Goal: Task Accomplishment & Management: Manage account settings

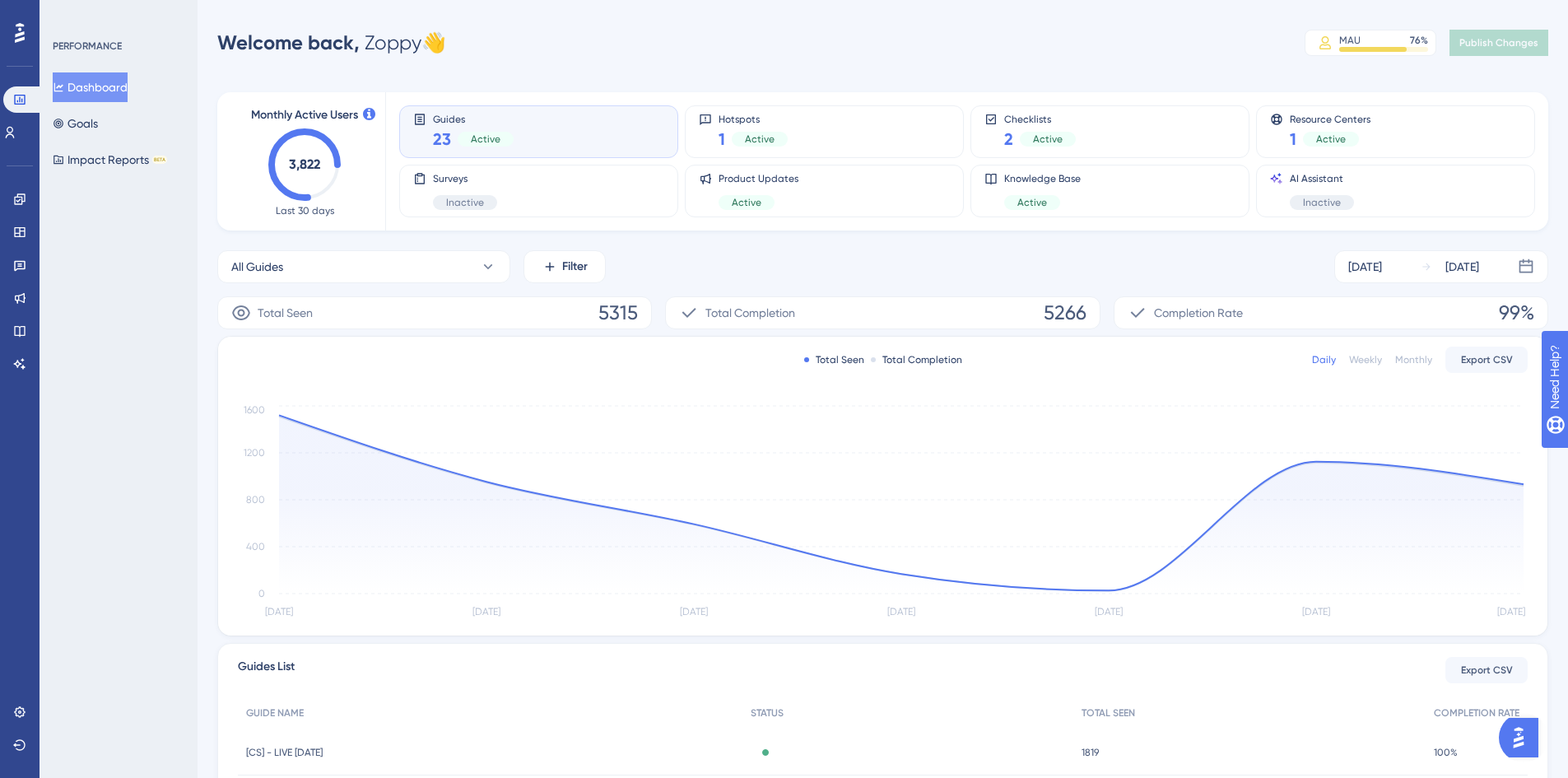
click at [8, 185] on div "Engagement Widgets Feedback Product Updates Knowledge Base AI Assistant" at bounding box center [20, 261] width 27 height 231
click at [13, 187] on link at bounding box center [20, 200] width 13 height 27
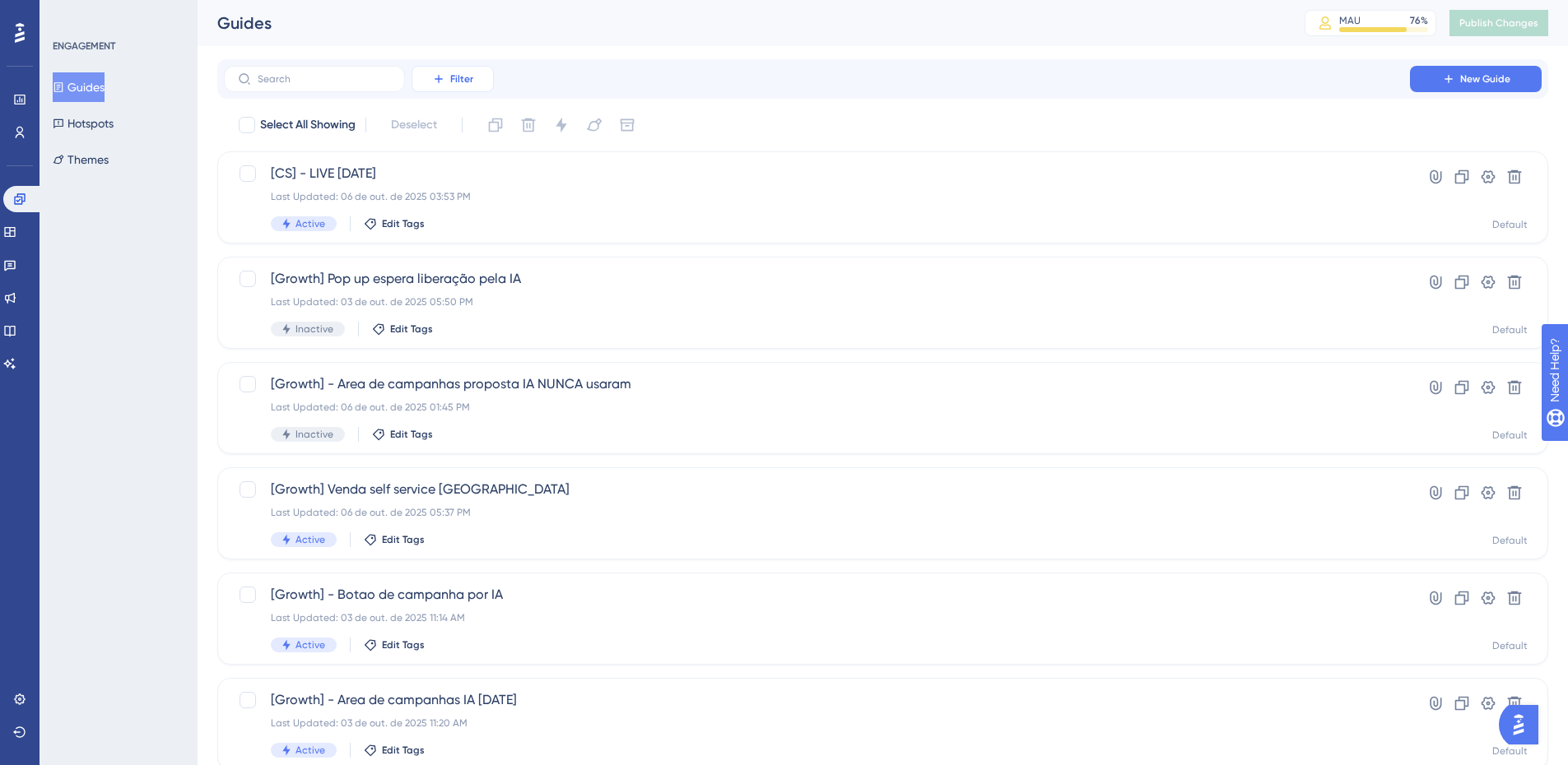
click at [458, 80] on span "Filter" at bounding box center [462, 79] width 23 height 13
click at [477, 209] on div "Status Status" at bounding box center [469, 224] width 68 height 33
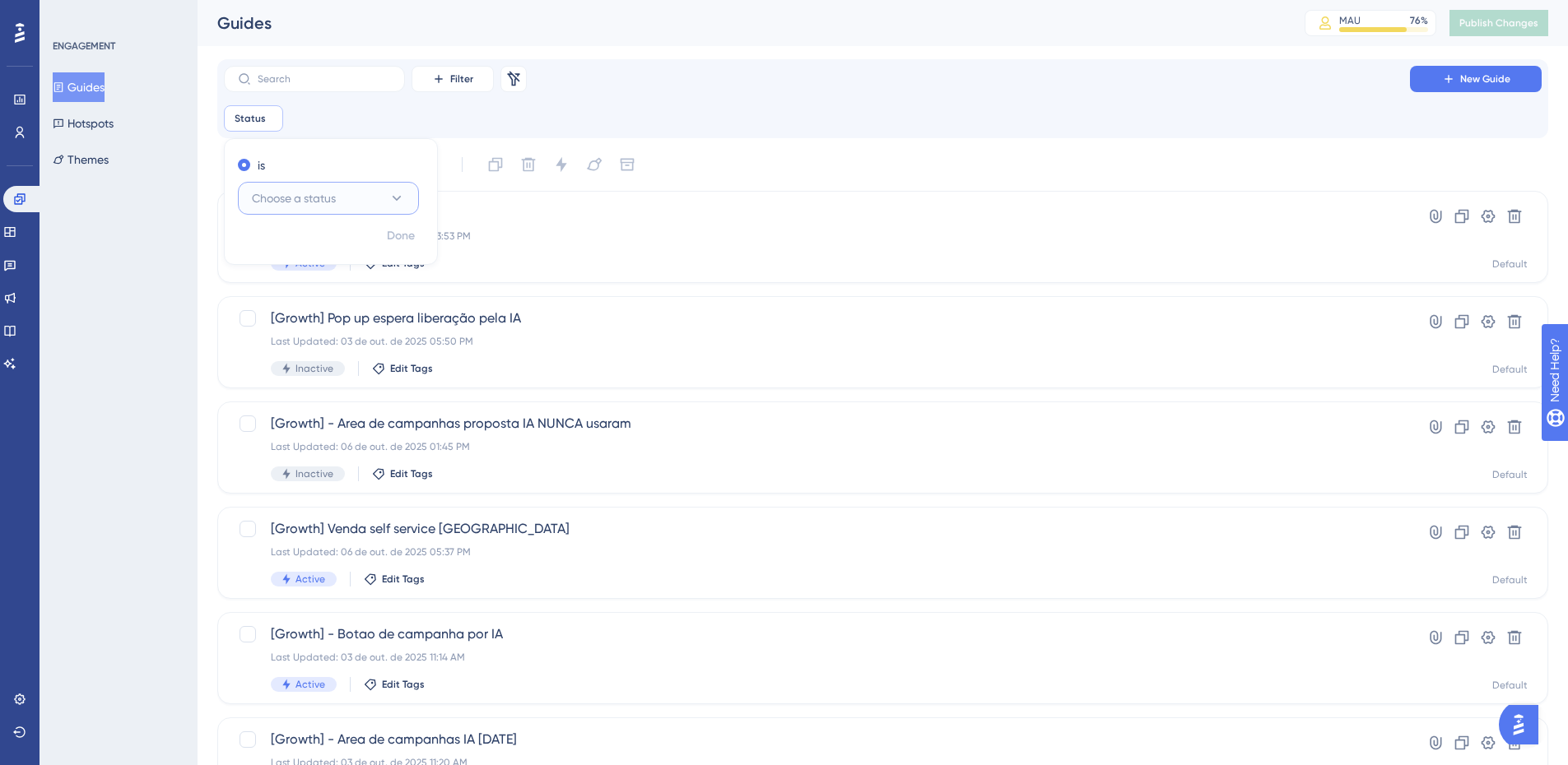
click at [336, 203] on span "Choose a status" at bounding box center [293, 199] width 84 height 20
click at [329, 241] on div "Active Active" at bounding box center [328, 248] width 134 height 33
click at [383, 234] on button "Done" at bounding box center [400, 236] width 46 height 29
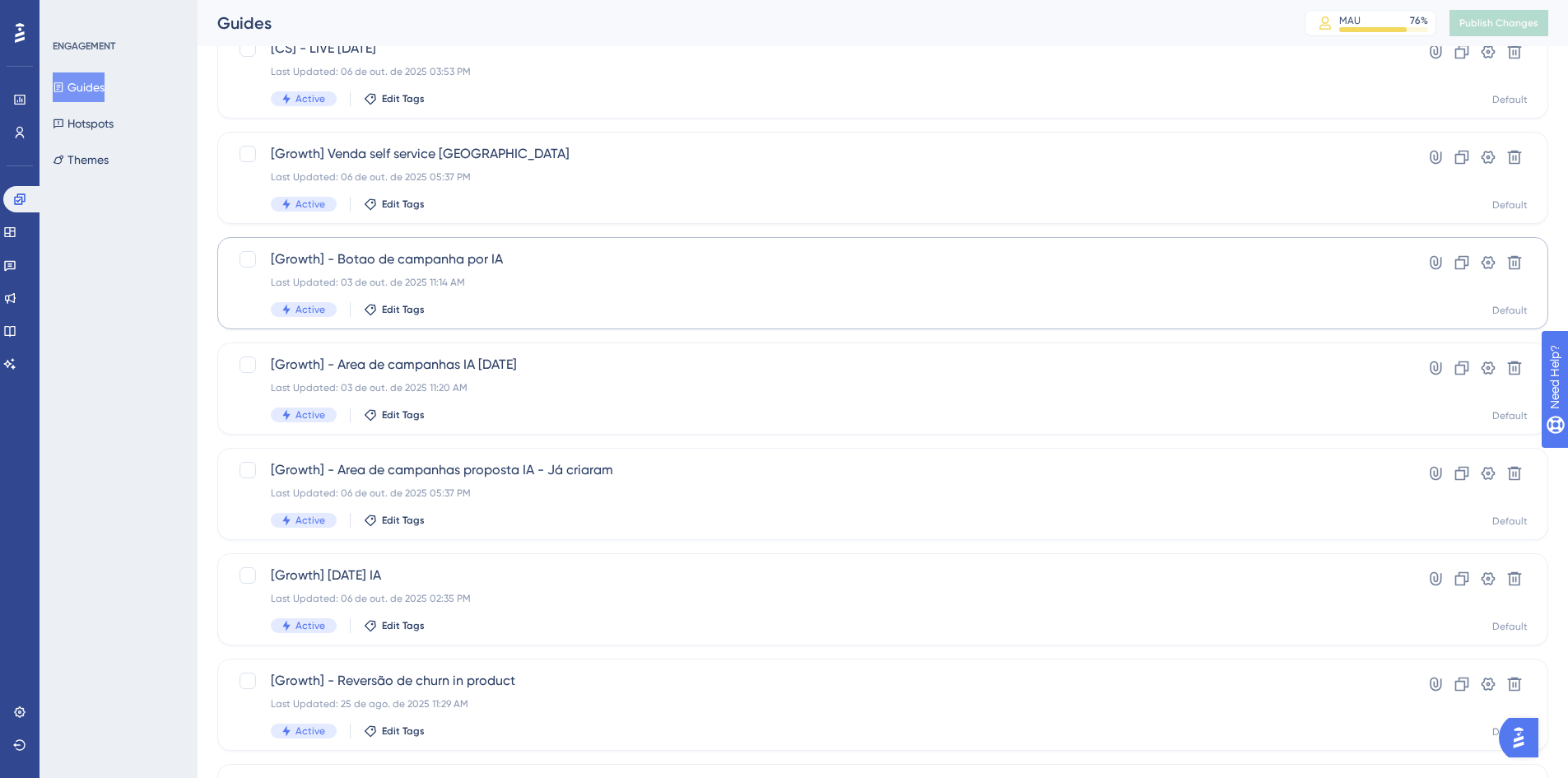
scroll to position [247, 0]
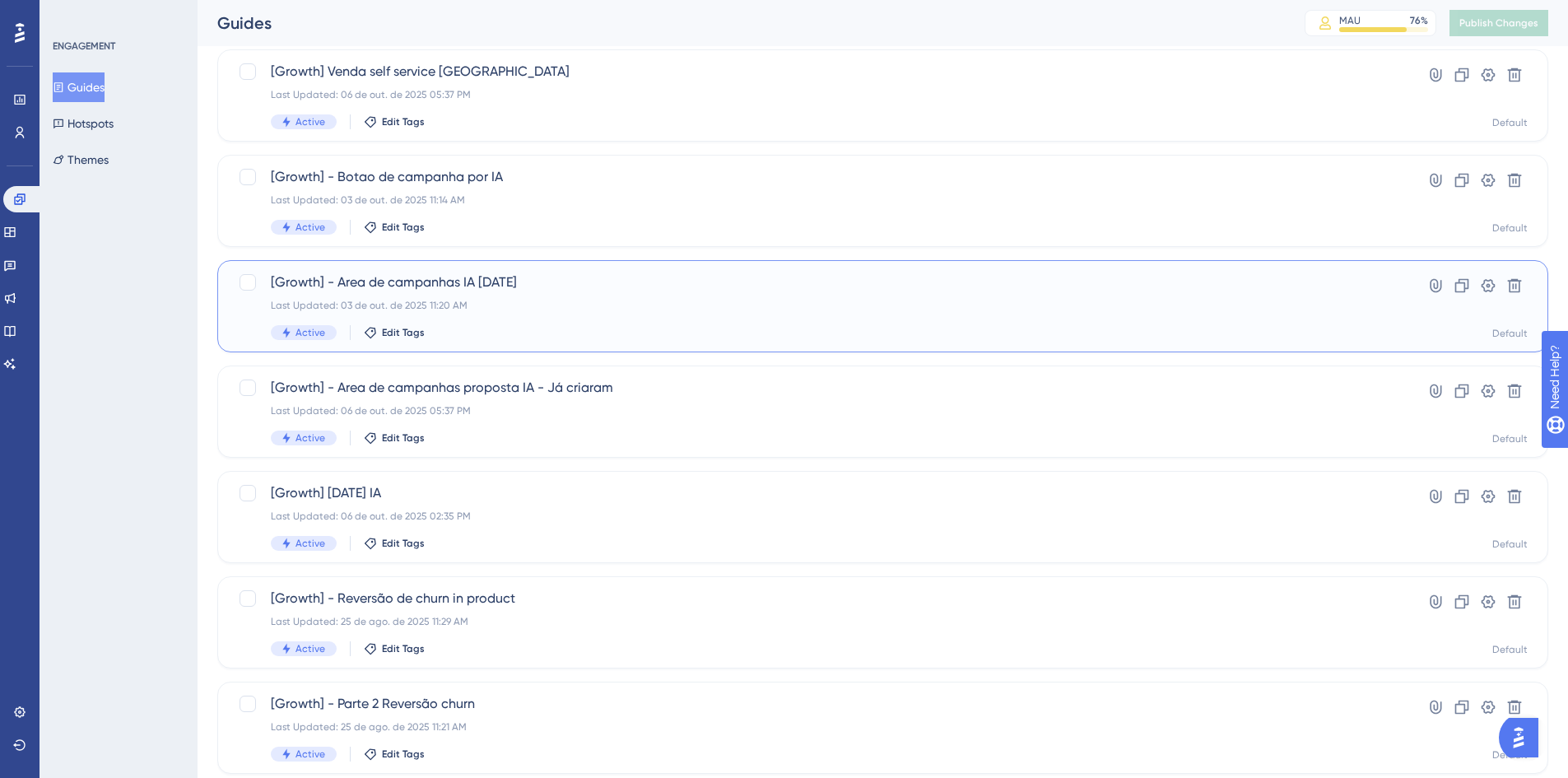
click at [683, 282] on span "[Growth] - Area de campanhas IA [DATE]" at bounding box center [816, 282] width 1092 height 20
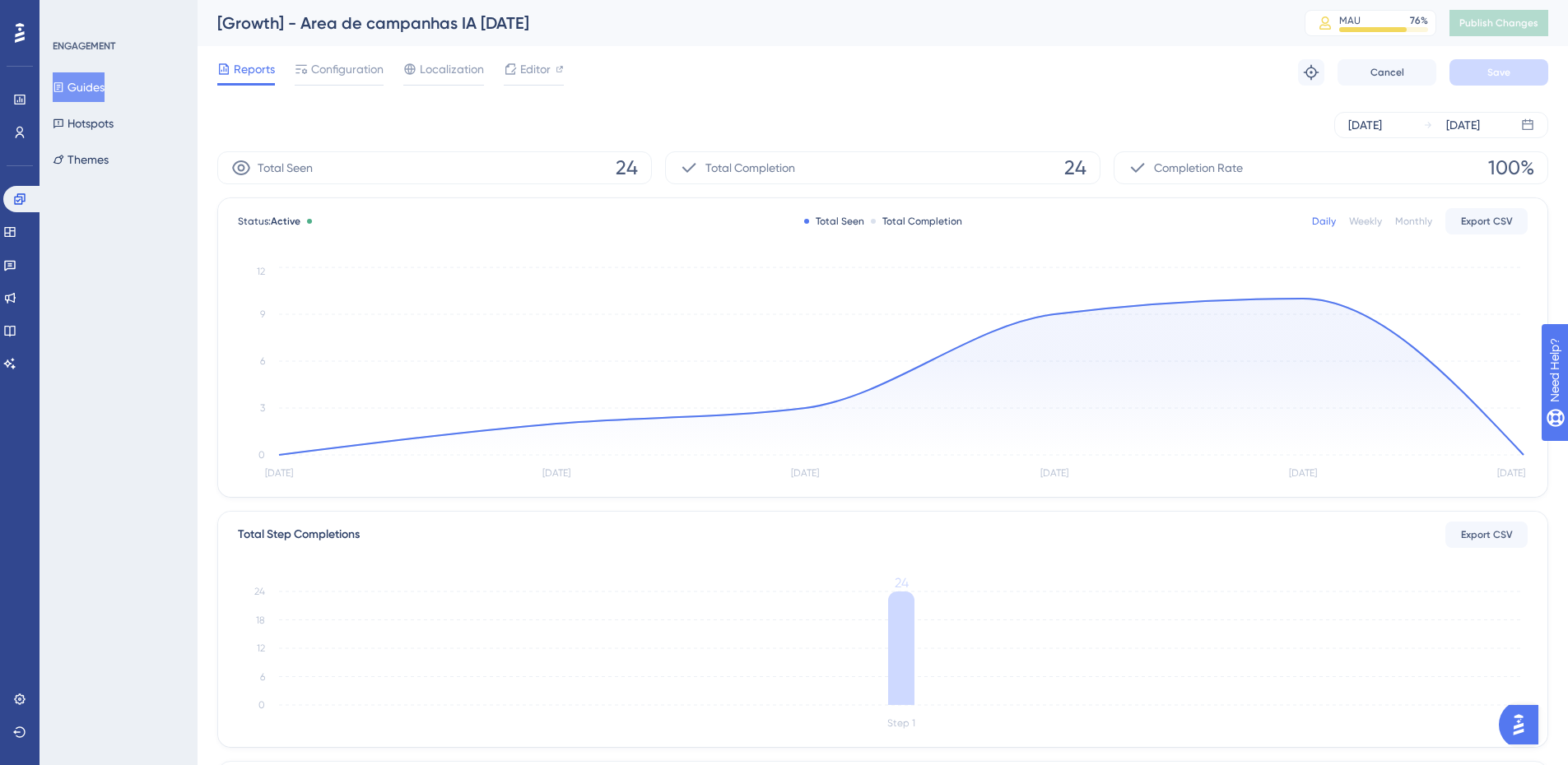
click at [104, 84] on button "Guides" at bounding box center [79, 87] width 52 height 29
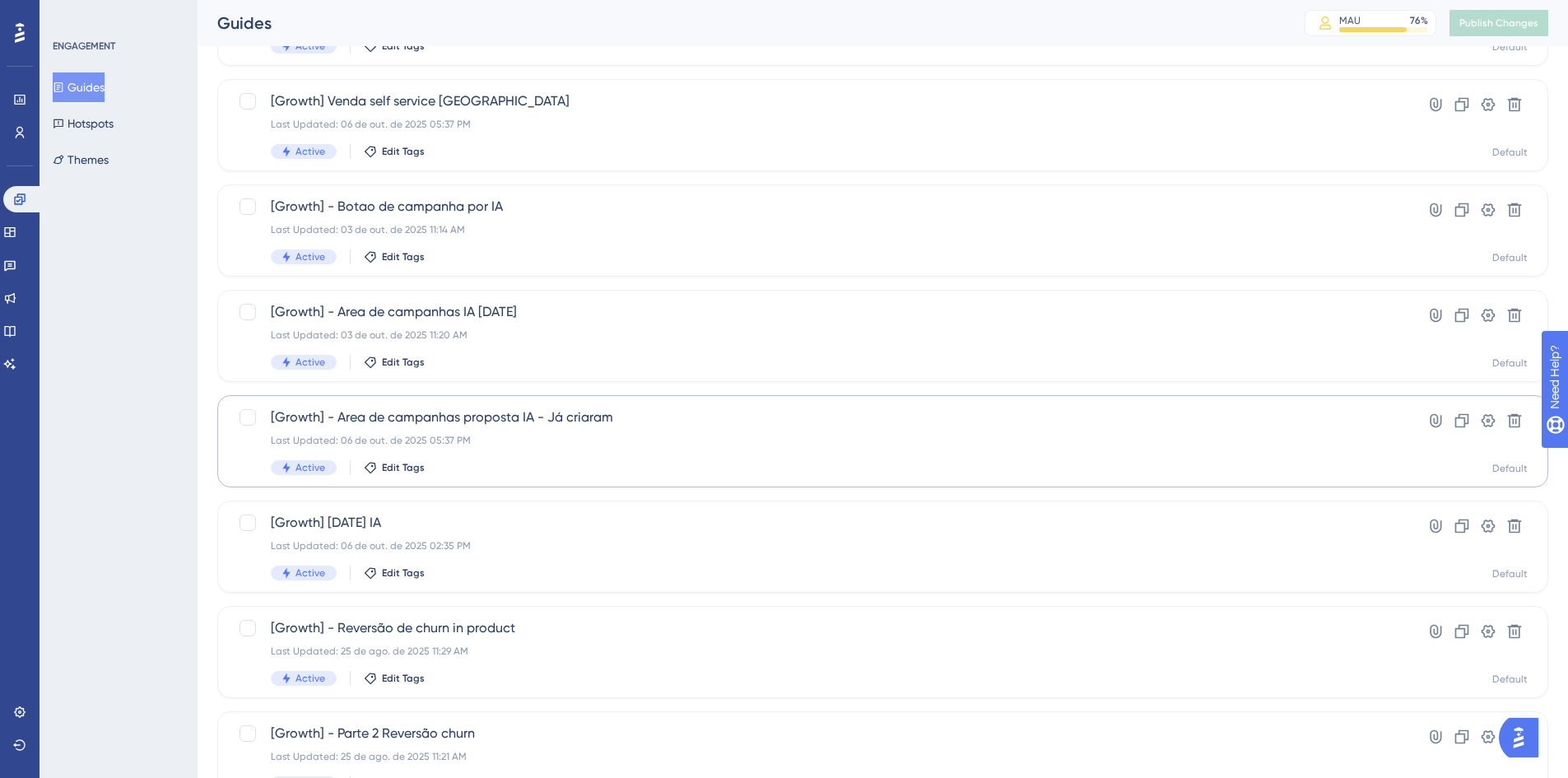
scroll to position [247, 0]
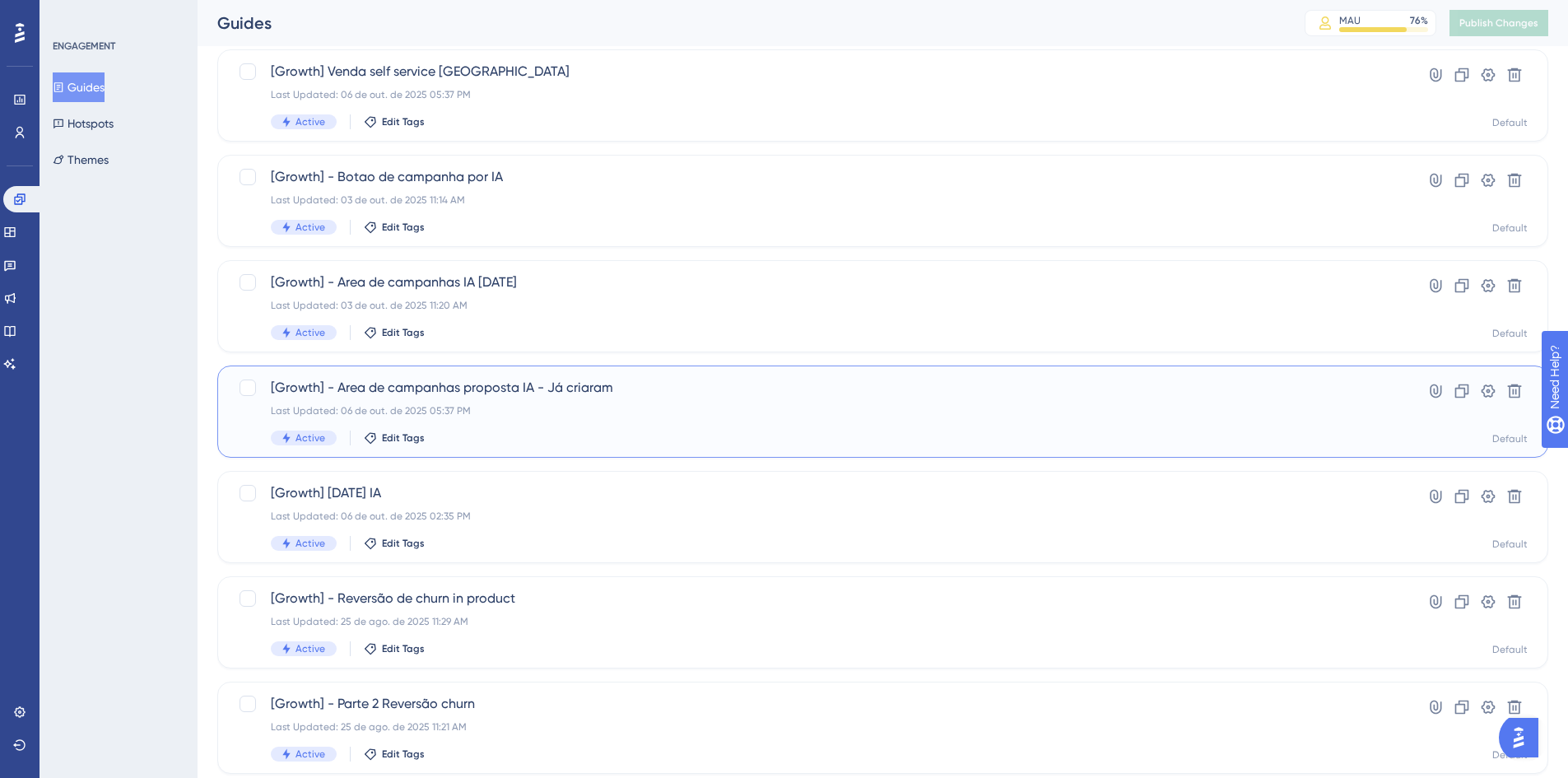
click at [606, 398] on div "[Growth] - Area de campanhas proposta IA - [PERSON_NAME] criaram Last Updated: …" at bounding box center [816, 411] width 1092 height 68
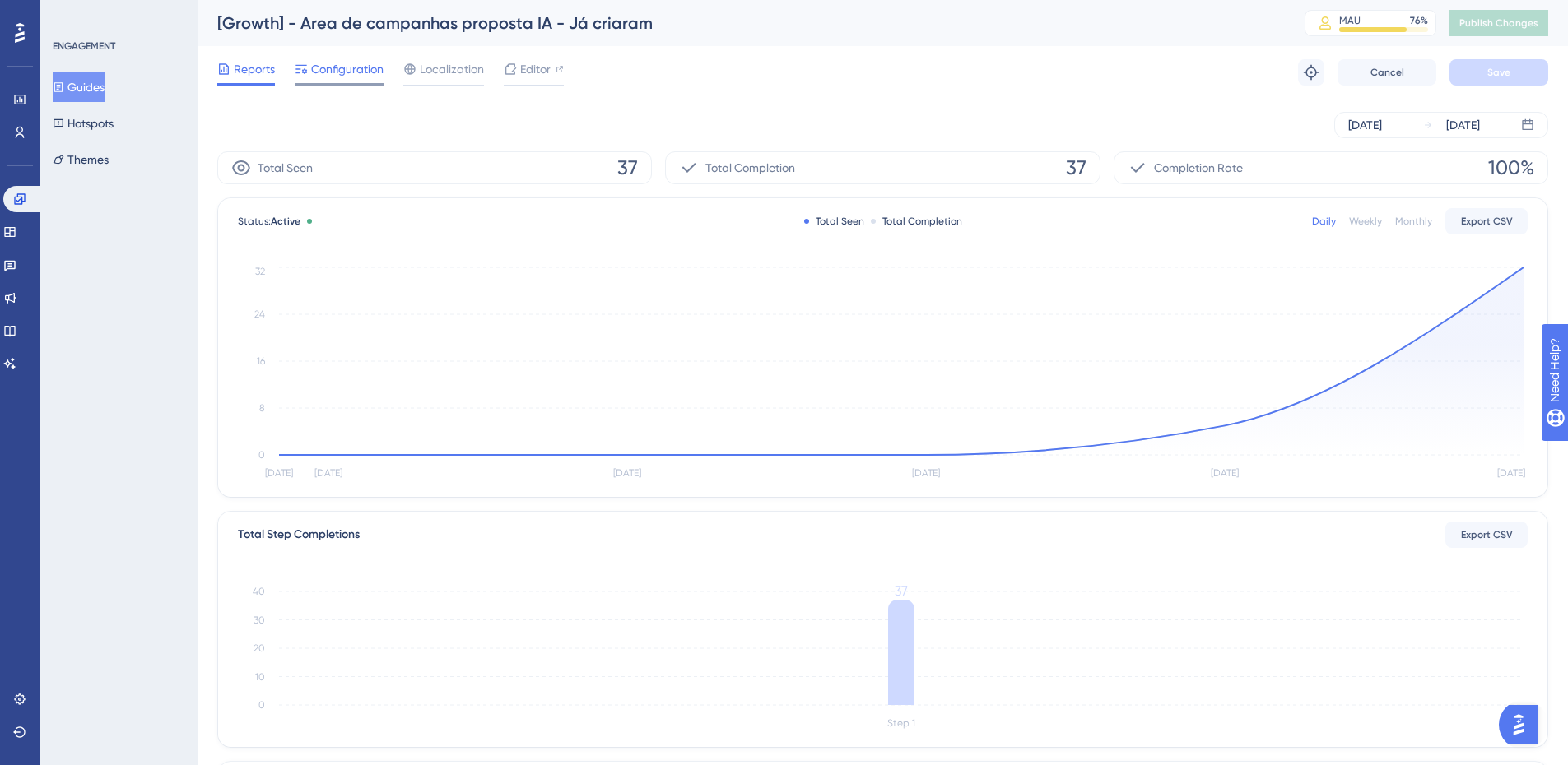
click at [332, 63] on span "Configuration" at bounding box center [347, 69] width 73 height 20
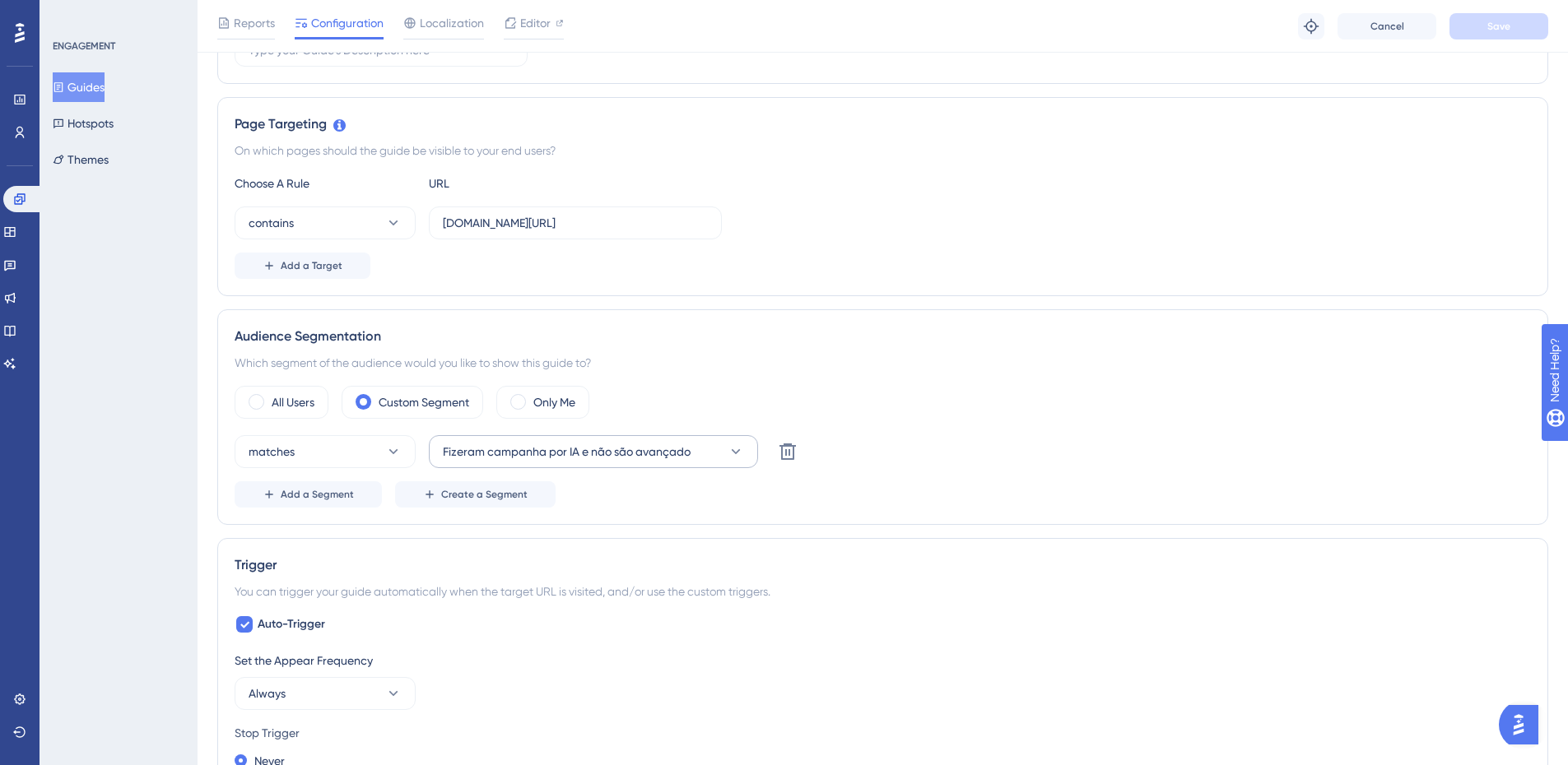
scroll to position [412, 0]
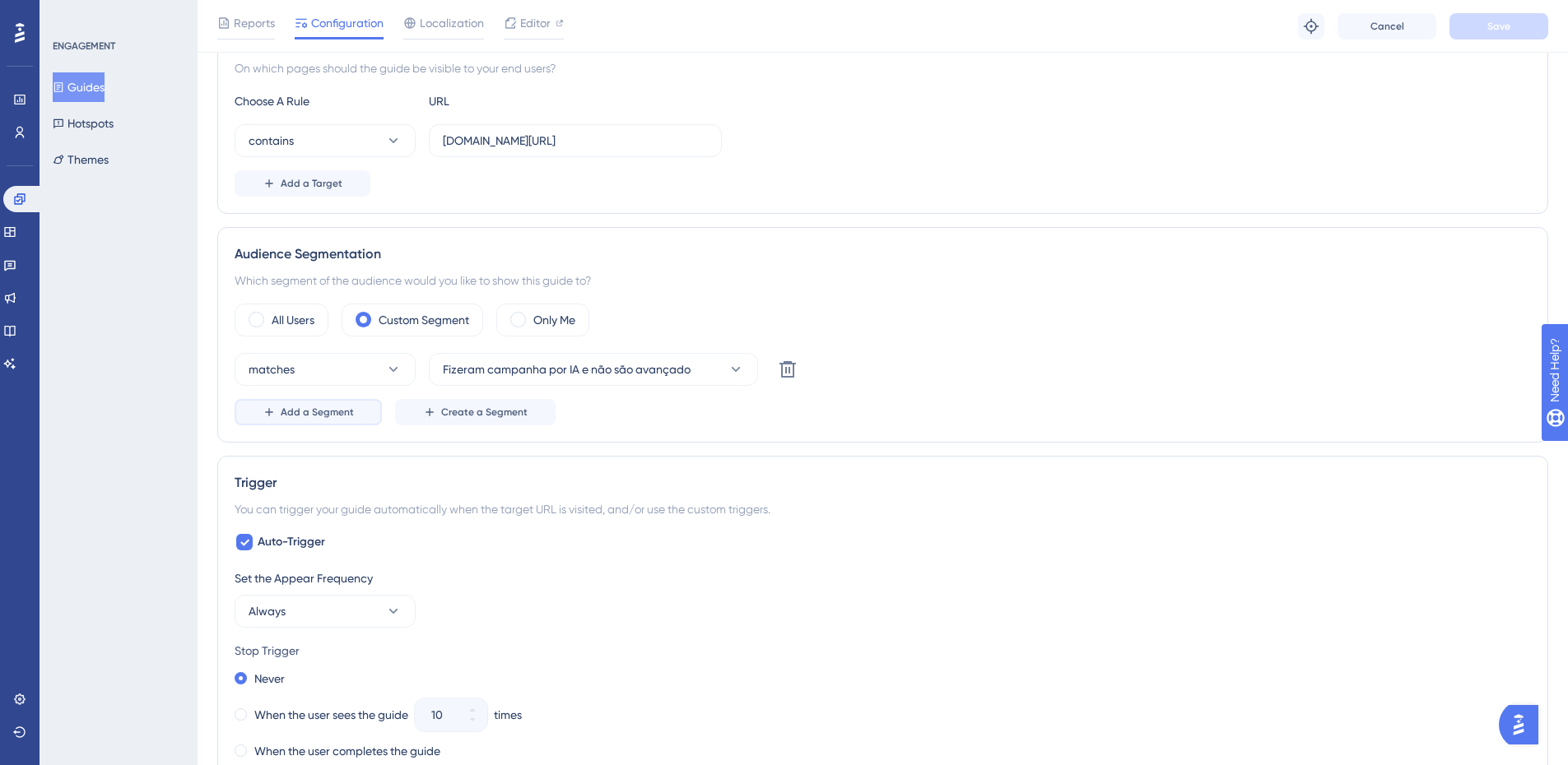
click at [345, 408] on span "Add a Segment" at bounding box center [317, 413] width 74 height 13
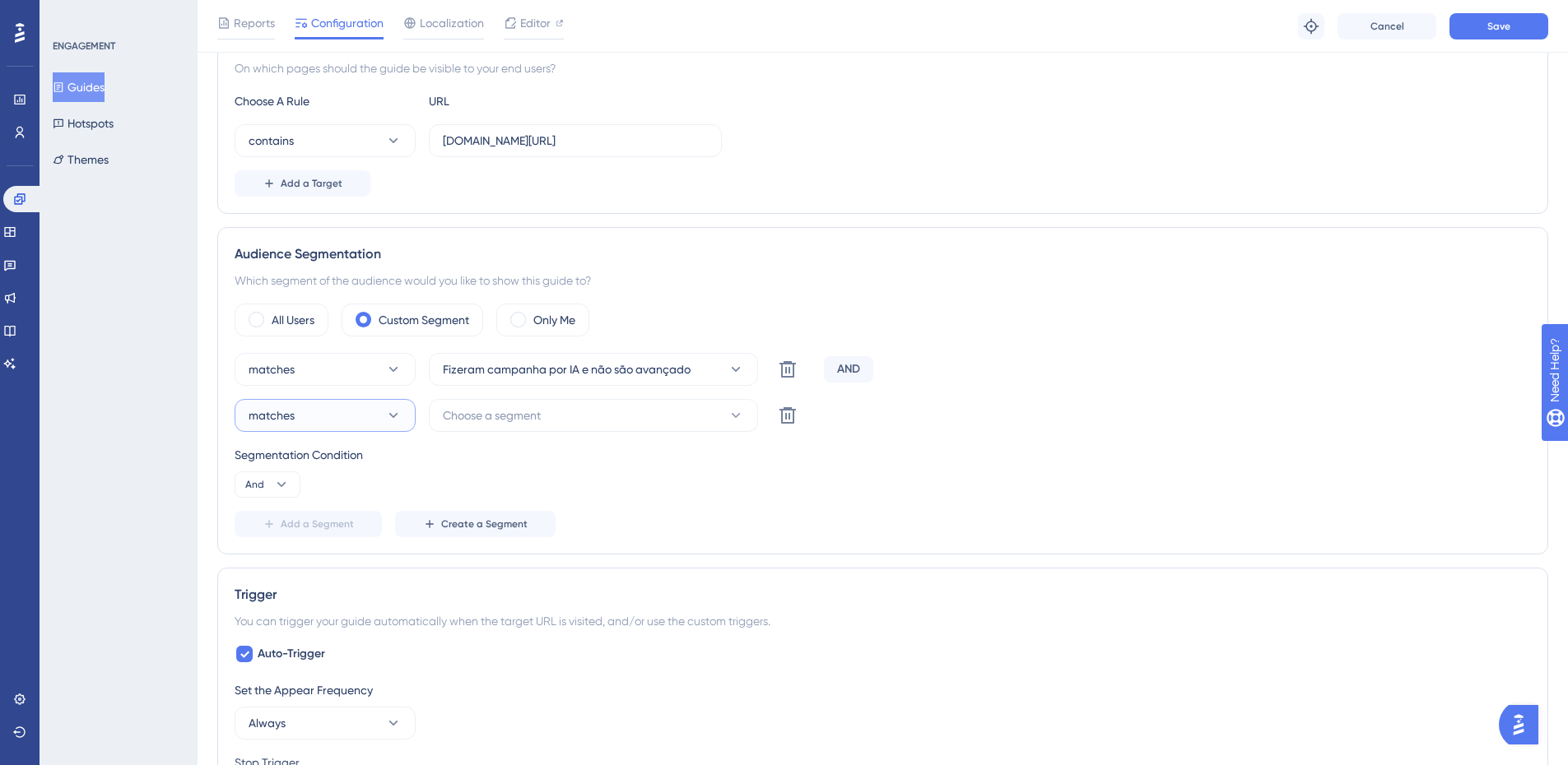
click at [346, 409] on button "matches" at bounding box center [325, 415] width 181 height 33
click at [327, 498] on span "doesn't match" at bounding box center [296, 499] width 75 height 20
click at [526, 423] on span "Choose a segment" at bounding box center [491, 416] width 98 height 20
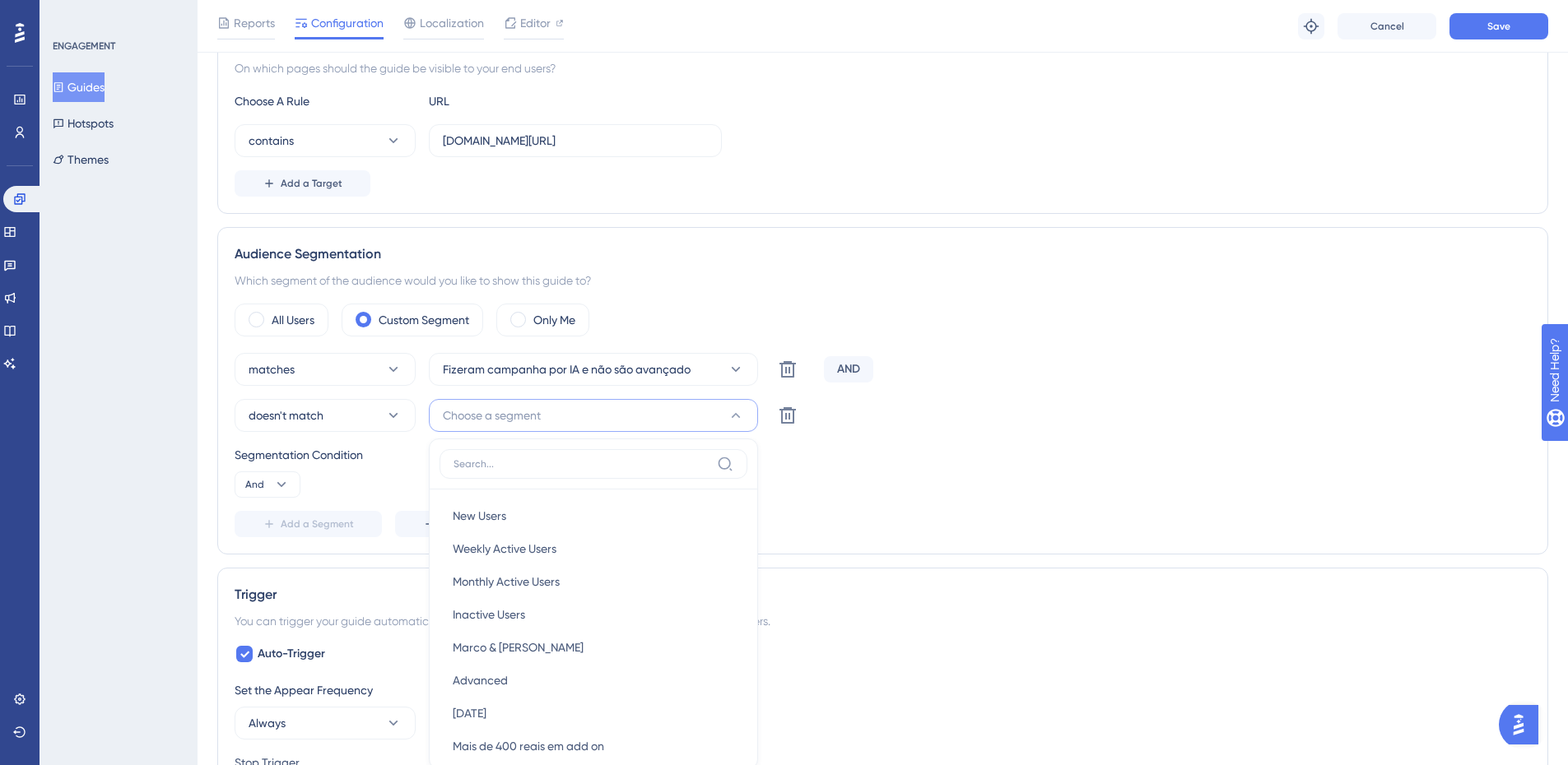
scroll to position [600, 0]
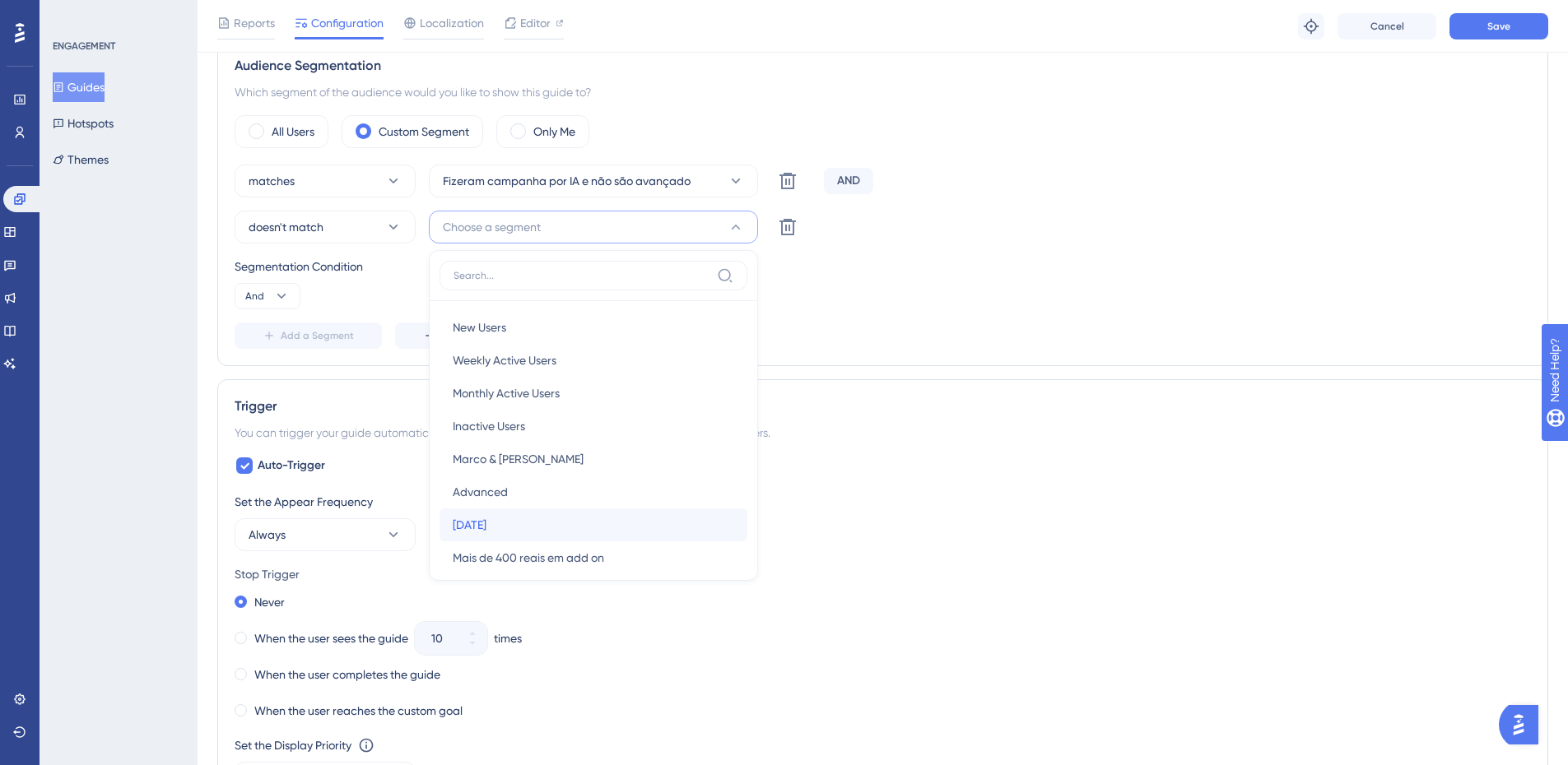
click at [565, 510] on div "[DATE] [DATE]" at bounding box center [593, 524] width 282 height 33
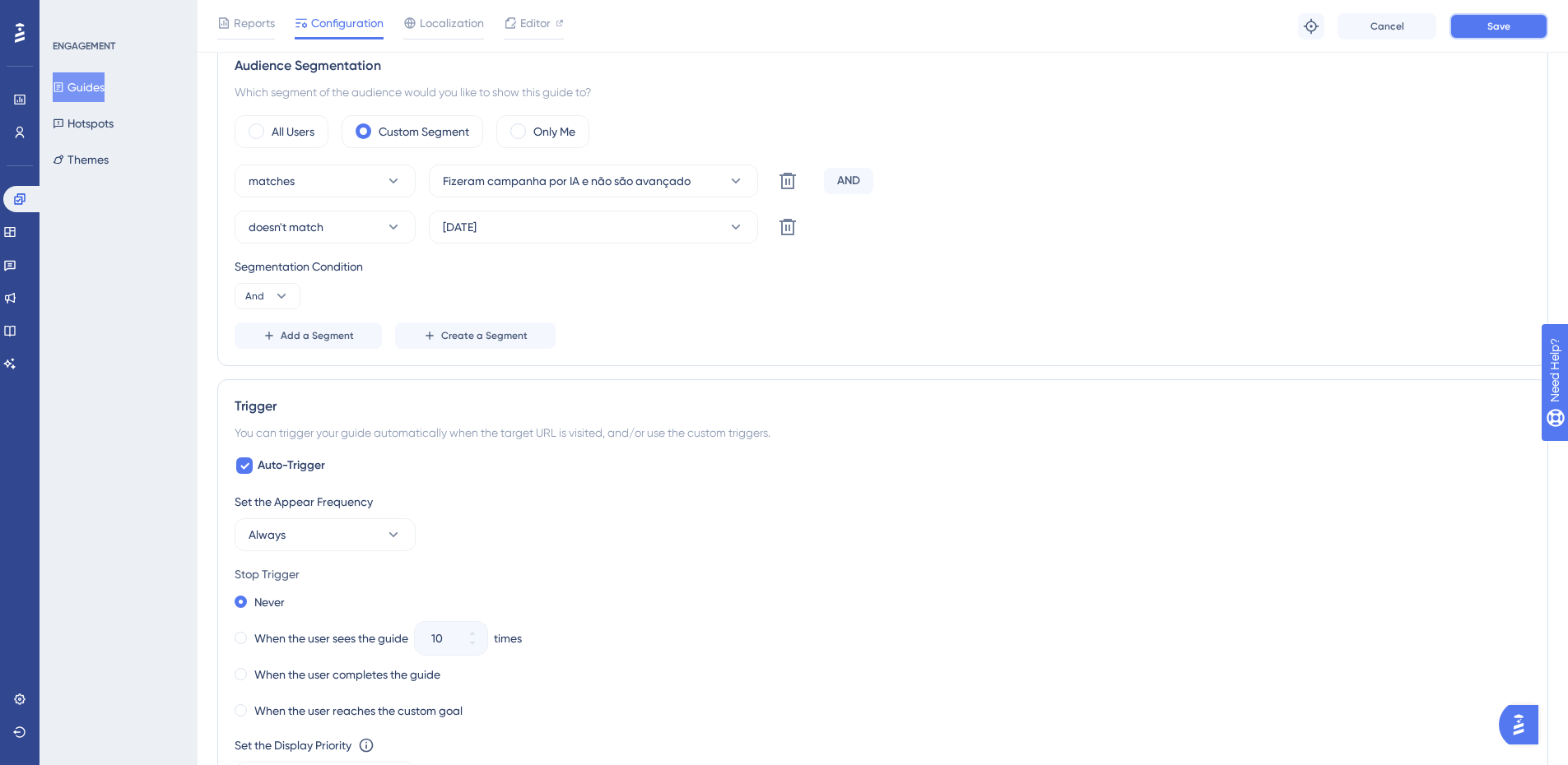
click at [1503, 20] on span "Save" at bounding box center [1499, 27] width 23 height 13
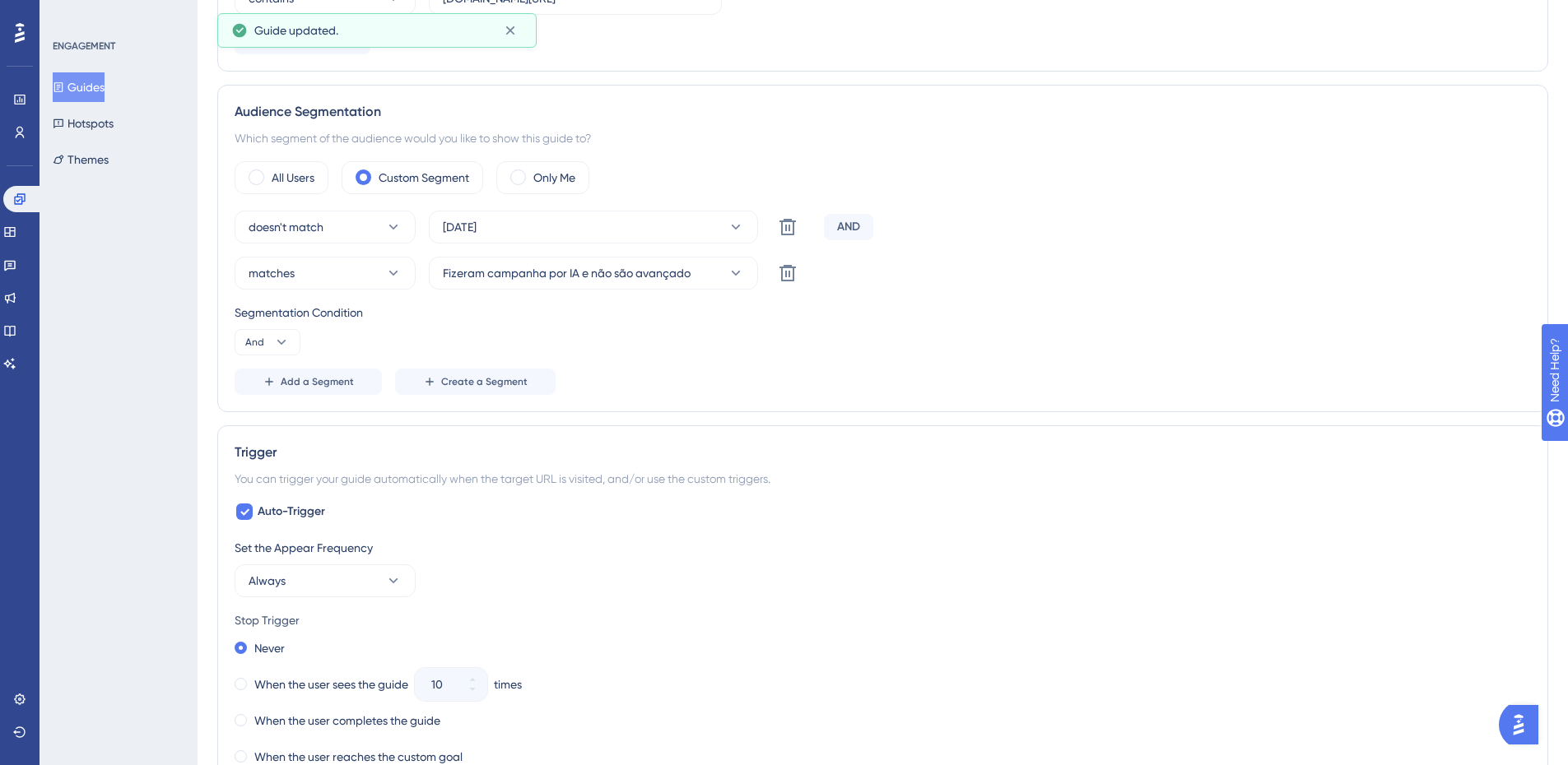
scroll to position [0, 0]
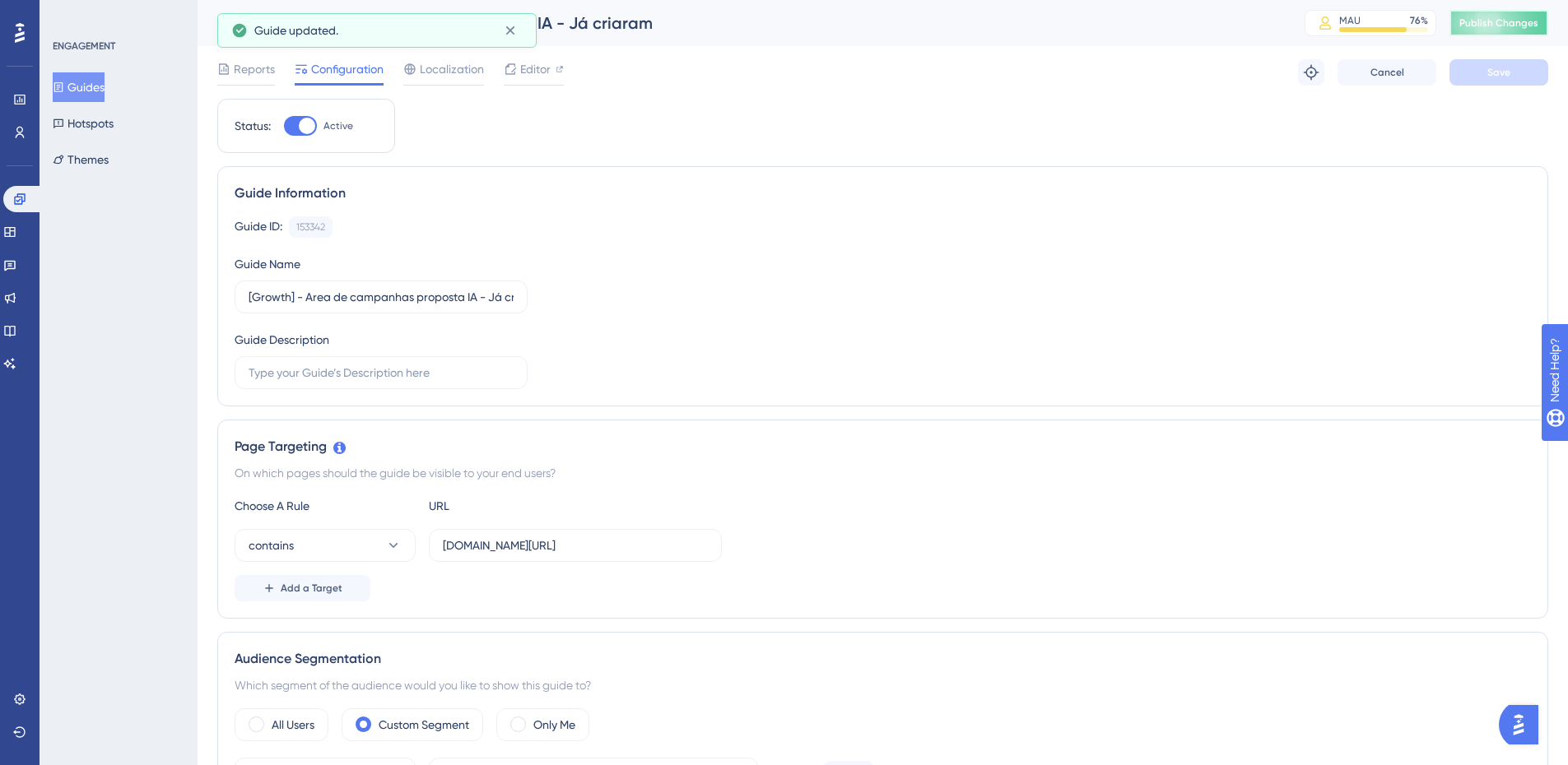
click at [1514, 18] on span "Publish Changes" at bounding box center [1499, 23] width 79 height 13
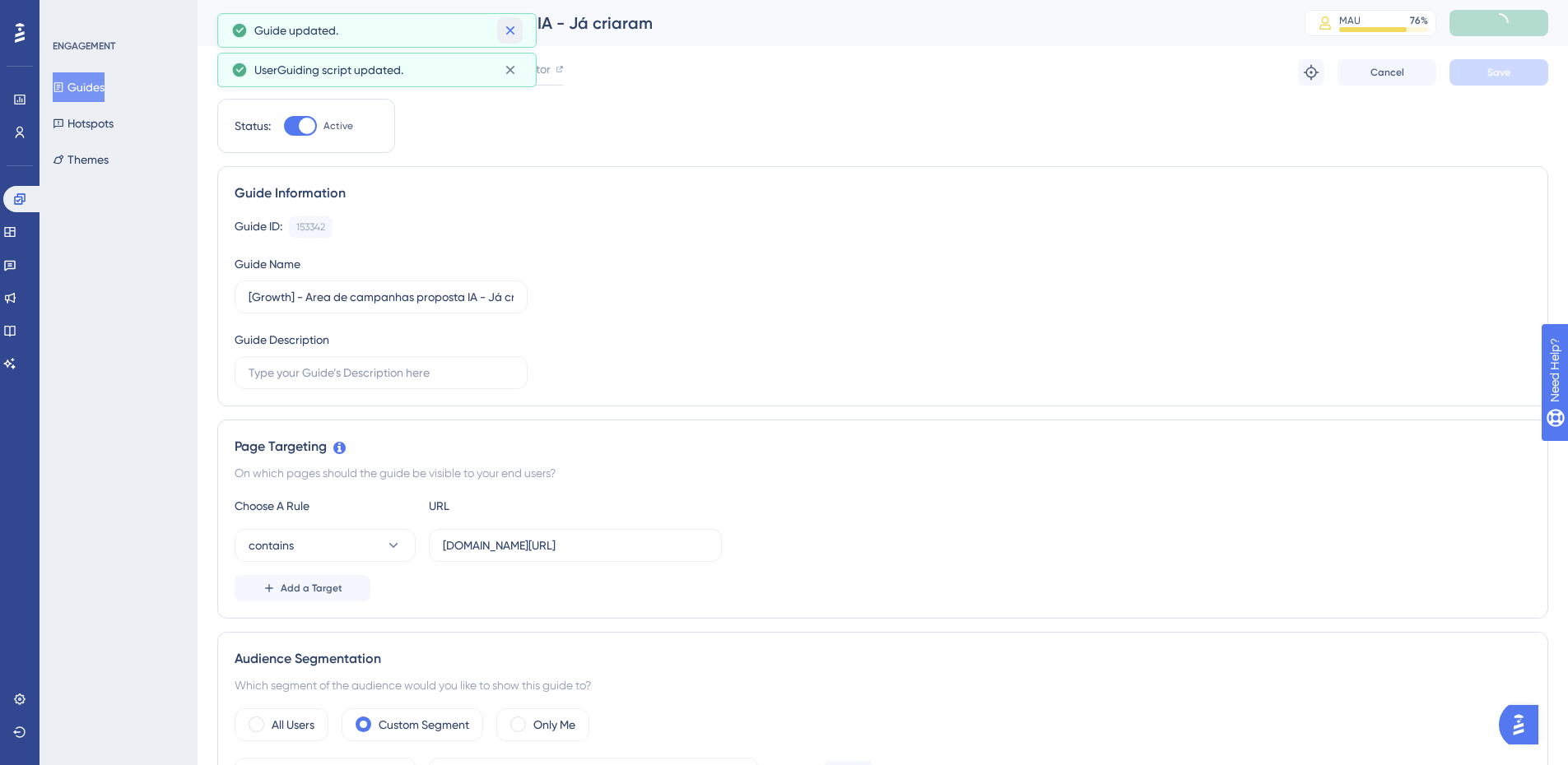
click at [515, 28] on icon at bounding box center [510, 31] width 17 height 17
click at [514, 35] on icon at bounding box center [510, 31] width 17 height 17
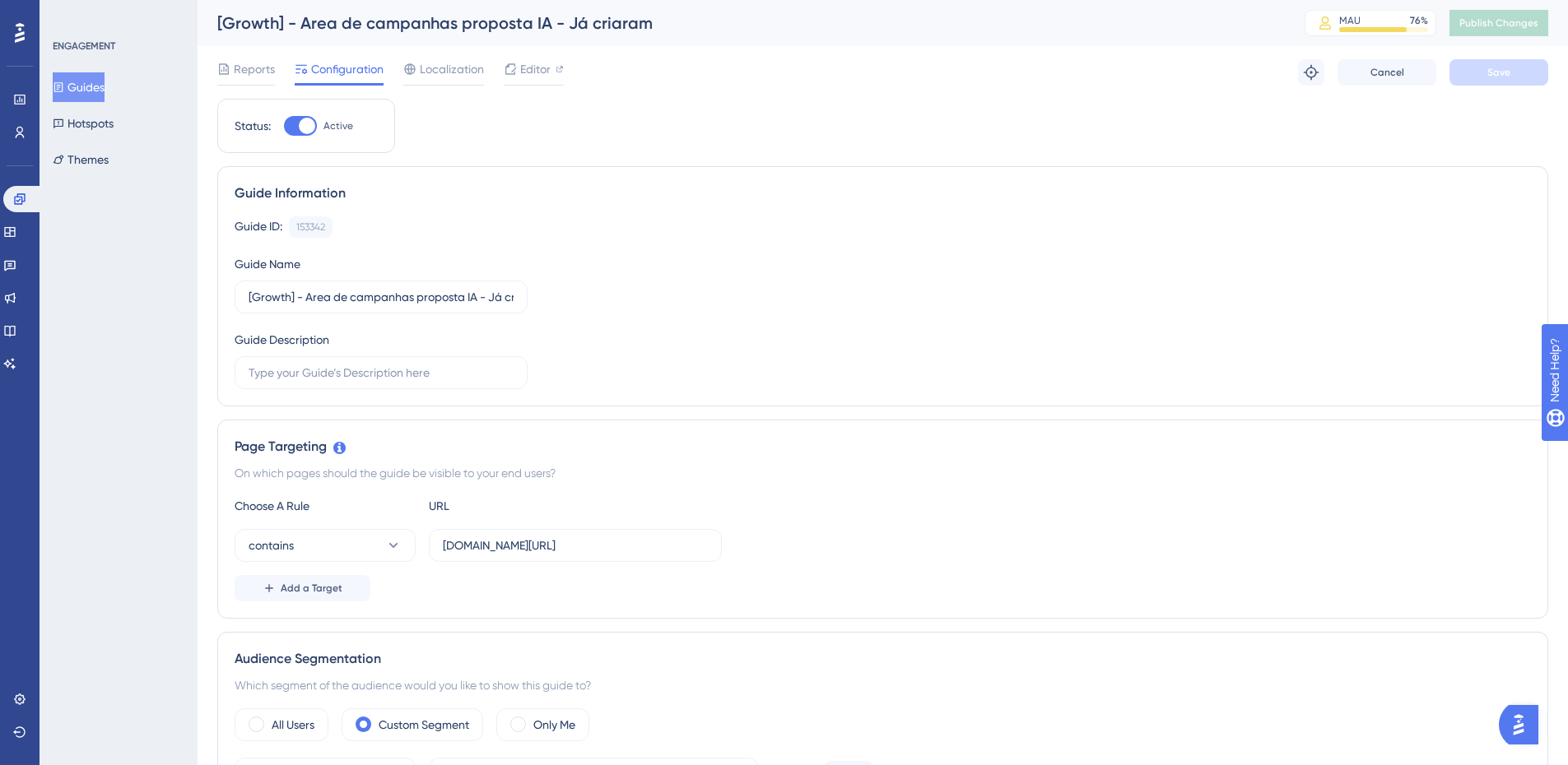
click at [104, 83] on button "Guides" at bounding box center [79, 87] width 52 height 29
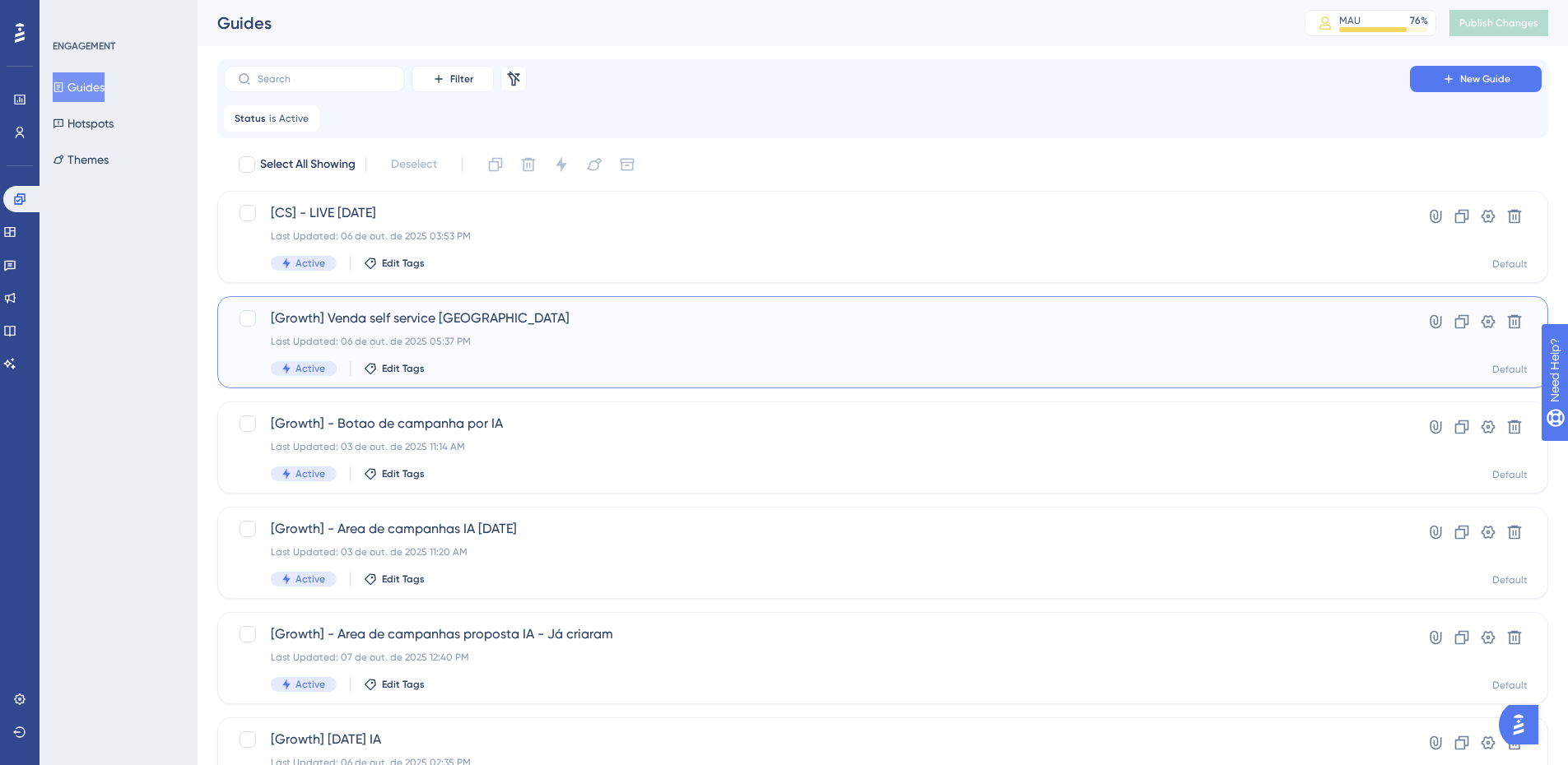
click at [534, 337] on div "Last Updated: 06 de out. de 2025 05:37 PM" at bounding box center [816, 342] width 1092 height 13
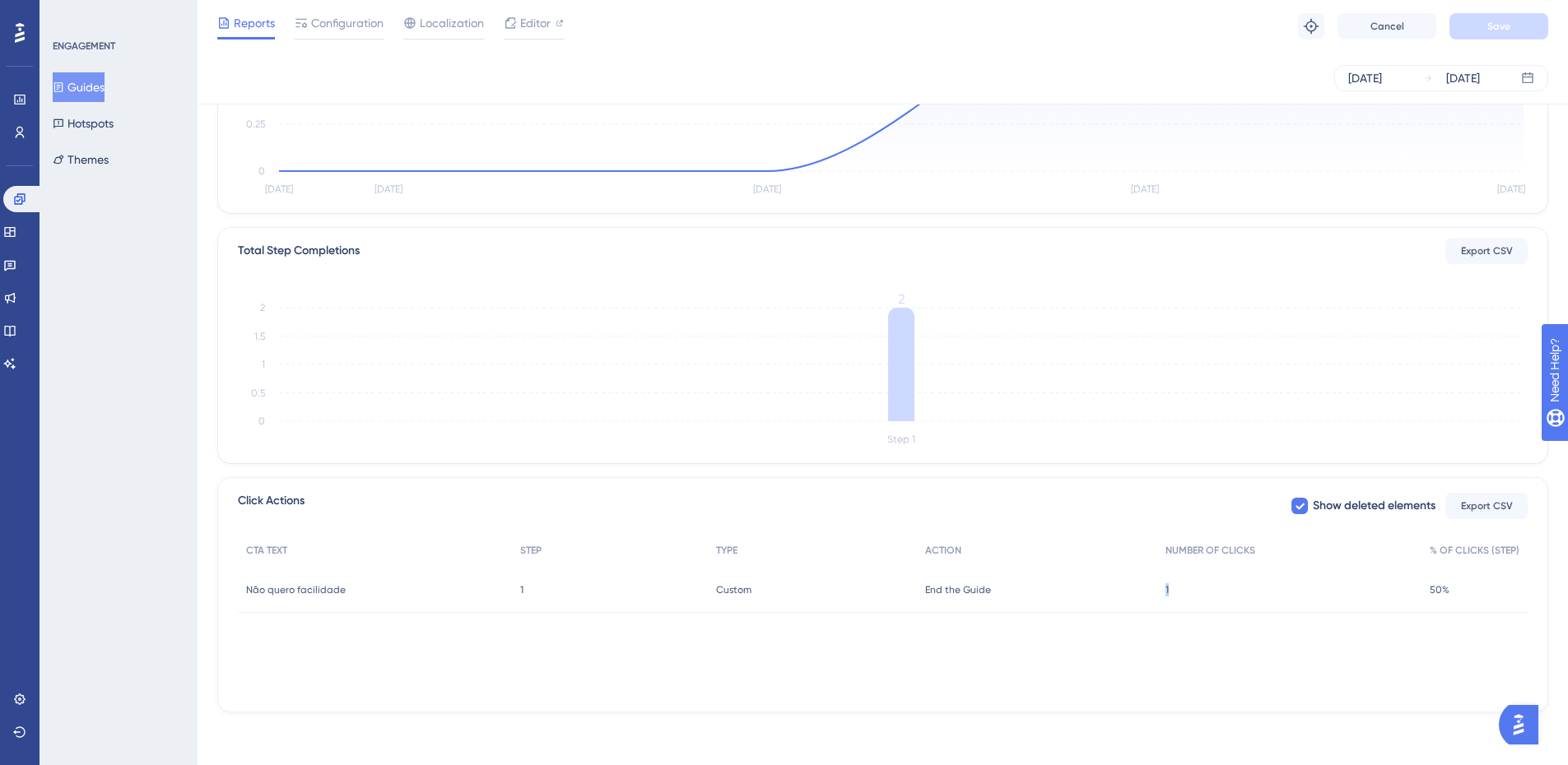
drag, startPoint x: 1205, startPoint y: 591, endPoint x: 1120, endPoint y: 603, distance: 85.8
click at [0, 0] on div "Não quero facilidade Não quero facilidade 1 1 Custom Custom End the Guide End t…" at bounding box center [0, 0] width 0 height 0
click at [1078, 632] on div "CTA TEXT STEP TYPE ACTION NUMBER OF CLICKS % OF CLICKS (STEP) Não quero facilid…" at bounding box center [883, 616] width 1290 height 165
drag, startPoint x: 1171, startPoint y: 598, endPoint x: 1150, endPoint y: 600, distance: 21.1
click at [0, 0] on div "Não quero facilidade Não quero facilidade 1 1 Custom Custom End the Guide End t…" at bounding box center [0, 0] width 0 height 0
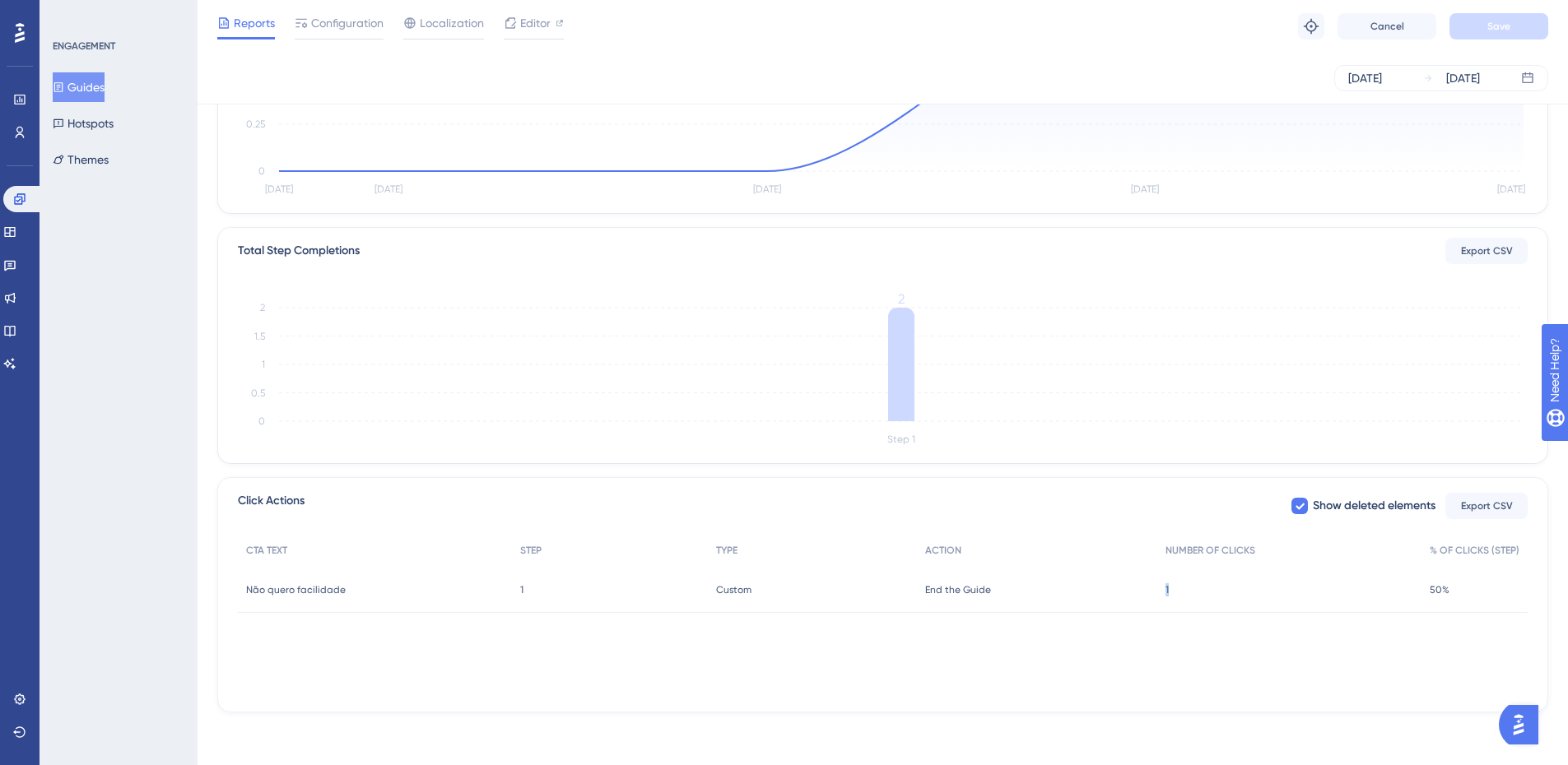
click at [1149, 623] on div "CTA TEXT STEP TYPE ACTION NUMBER OF CLICKS % OF CLICKS (STEP) Não quero facilid…" at bounding box center [883, 616] width 1290 height 165
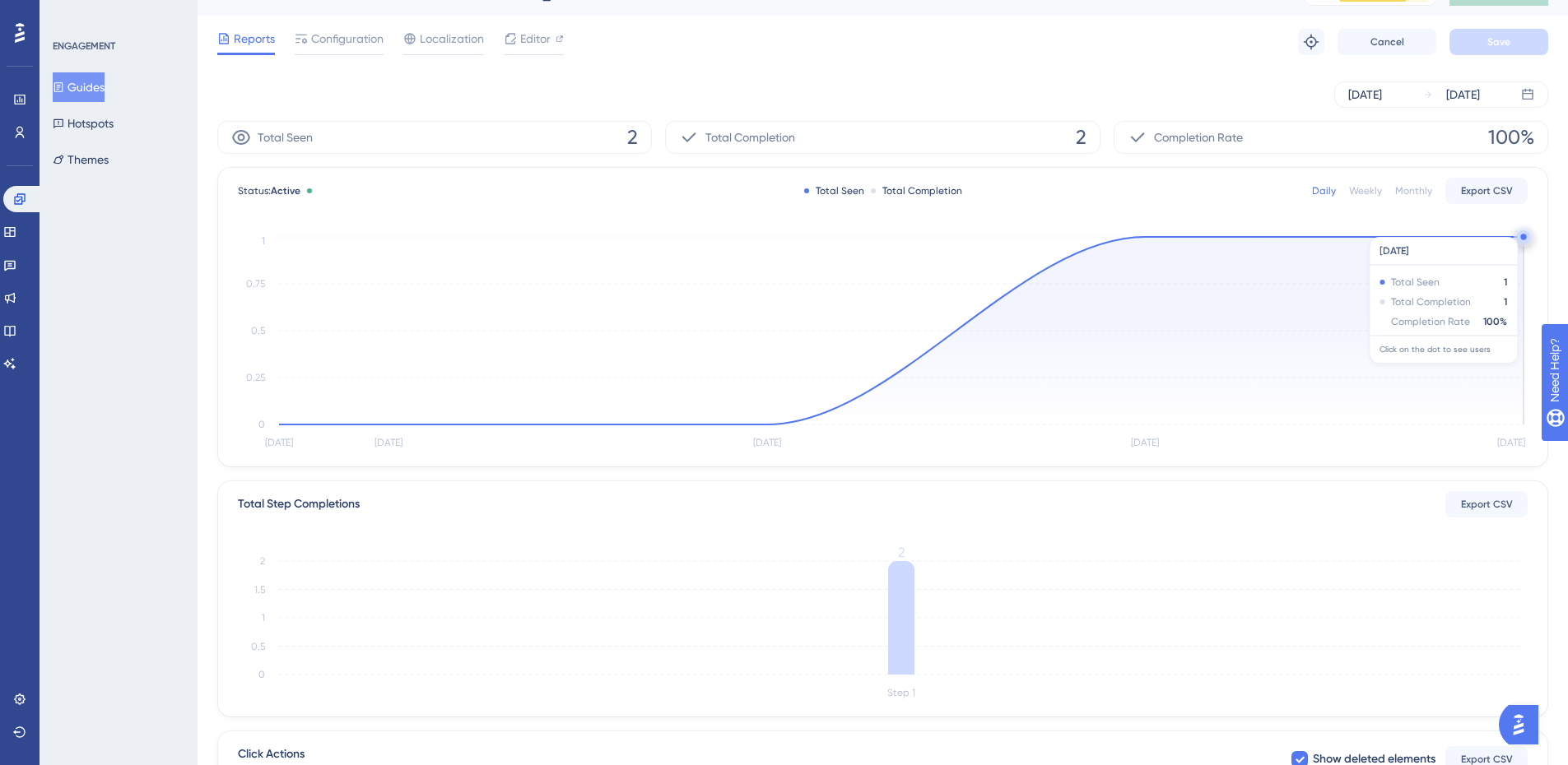
click at [1456, 298] on icon at bounding box center [901, 331] width 1244 height 188
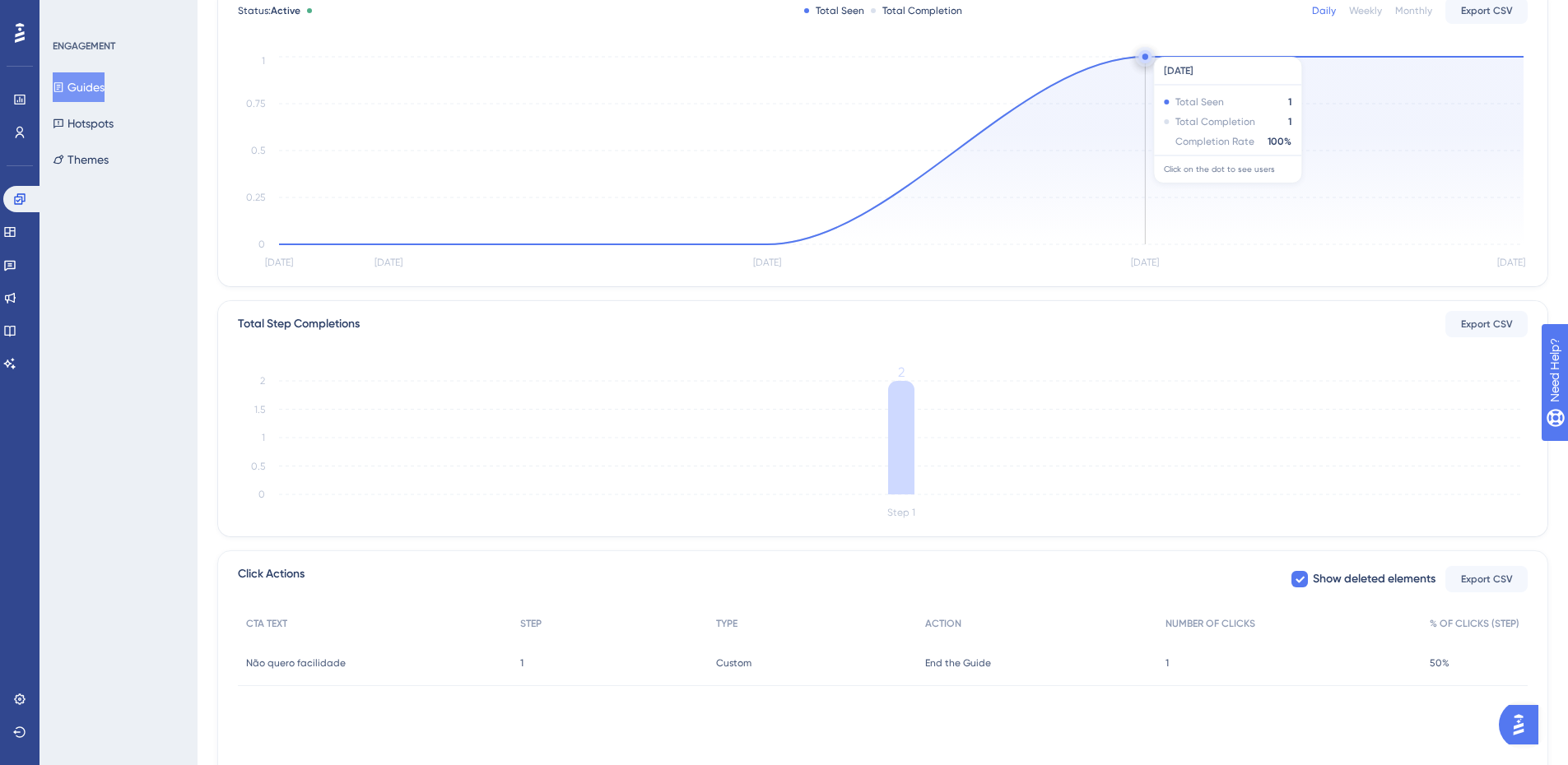
scroll to position [277, 0]
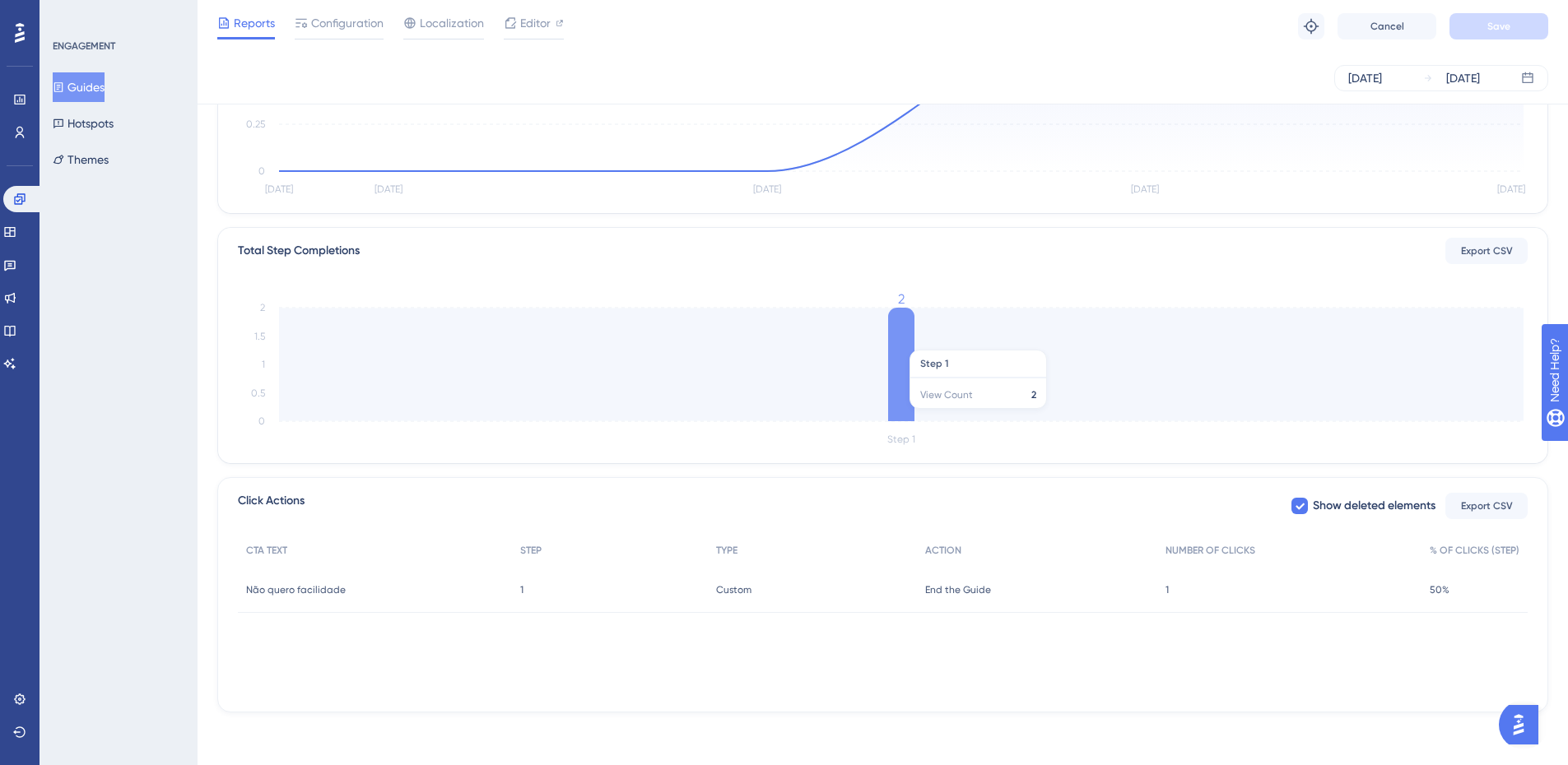
click at [903, 342] on icon at bounding box center [901, 364] width 27 height 114
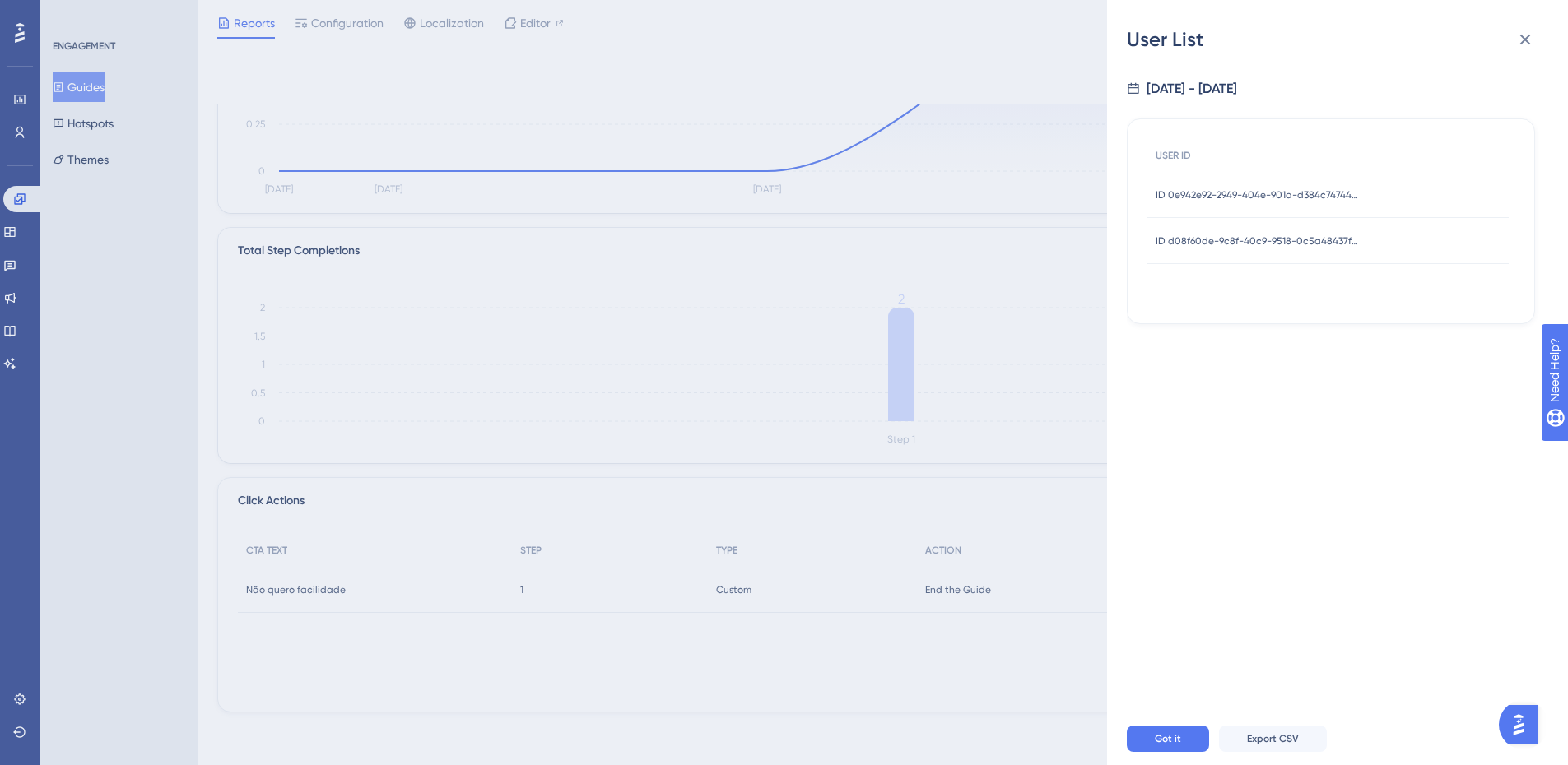
click at [1281, 209] on div "ID 0e942e92-2949-404e-901a-d384c747448a ID 0e942e92-2949-404e-901a-d384c747448a" at bounding box center [1258, 195] width 206 height 46
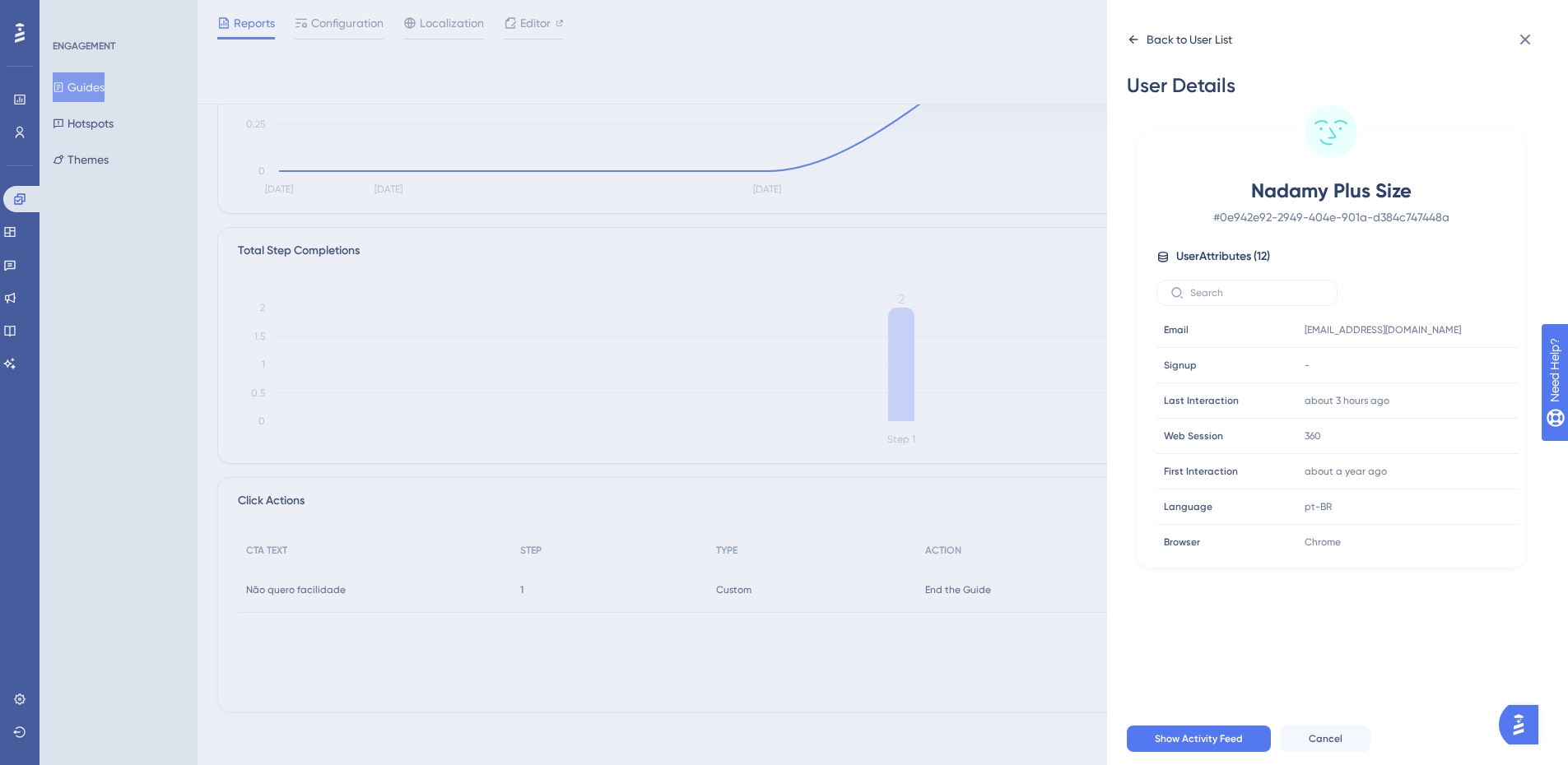
click at [1129, 35] on icon at bounding box center [1134, 39] width 13 height 13
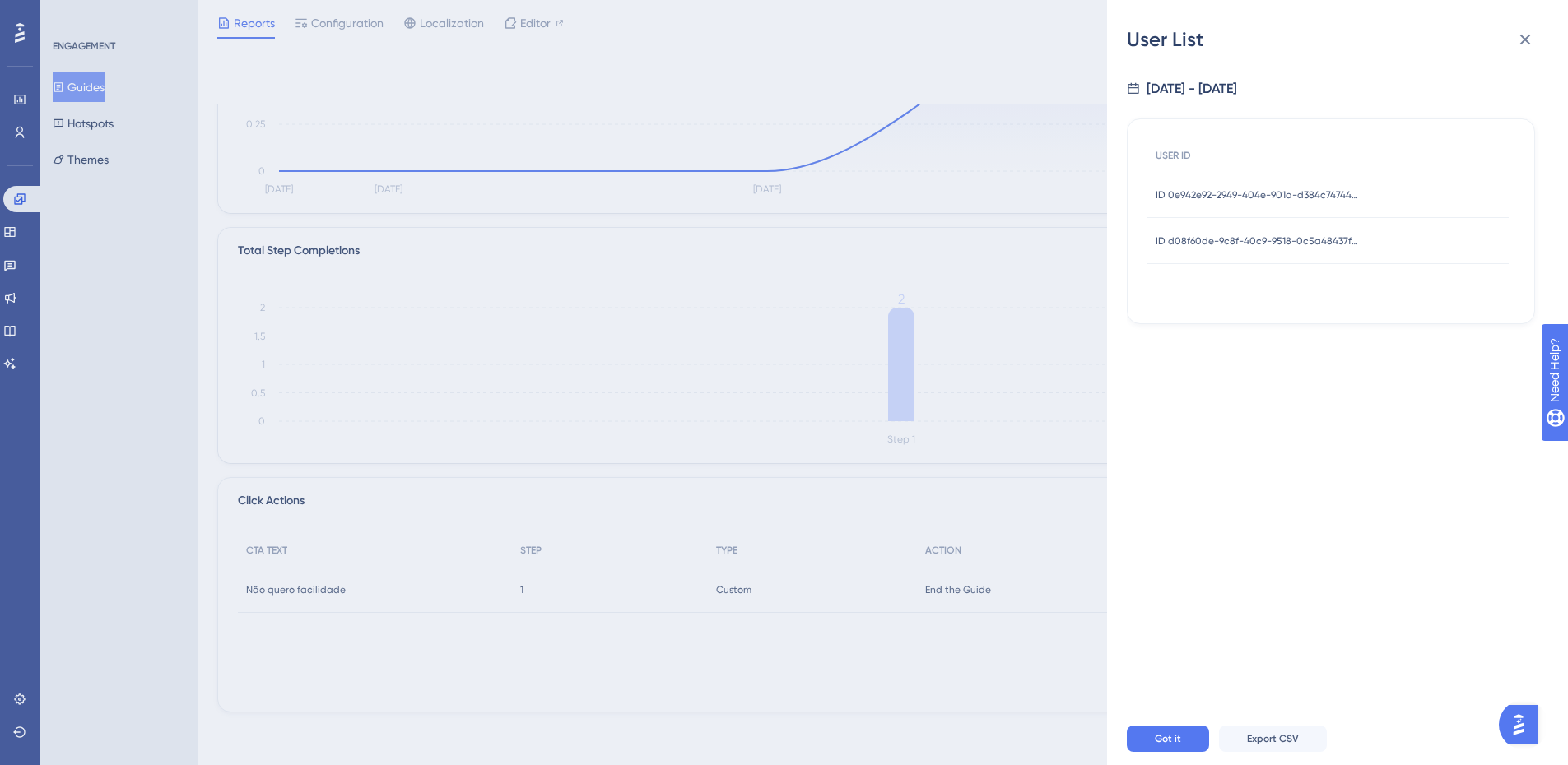
click at [1249, 242] on span "ID d08f60de-9c8f-40c9-9518-0c5a48437f87" at bounding box center [1258, 241] width 206 height 13
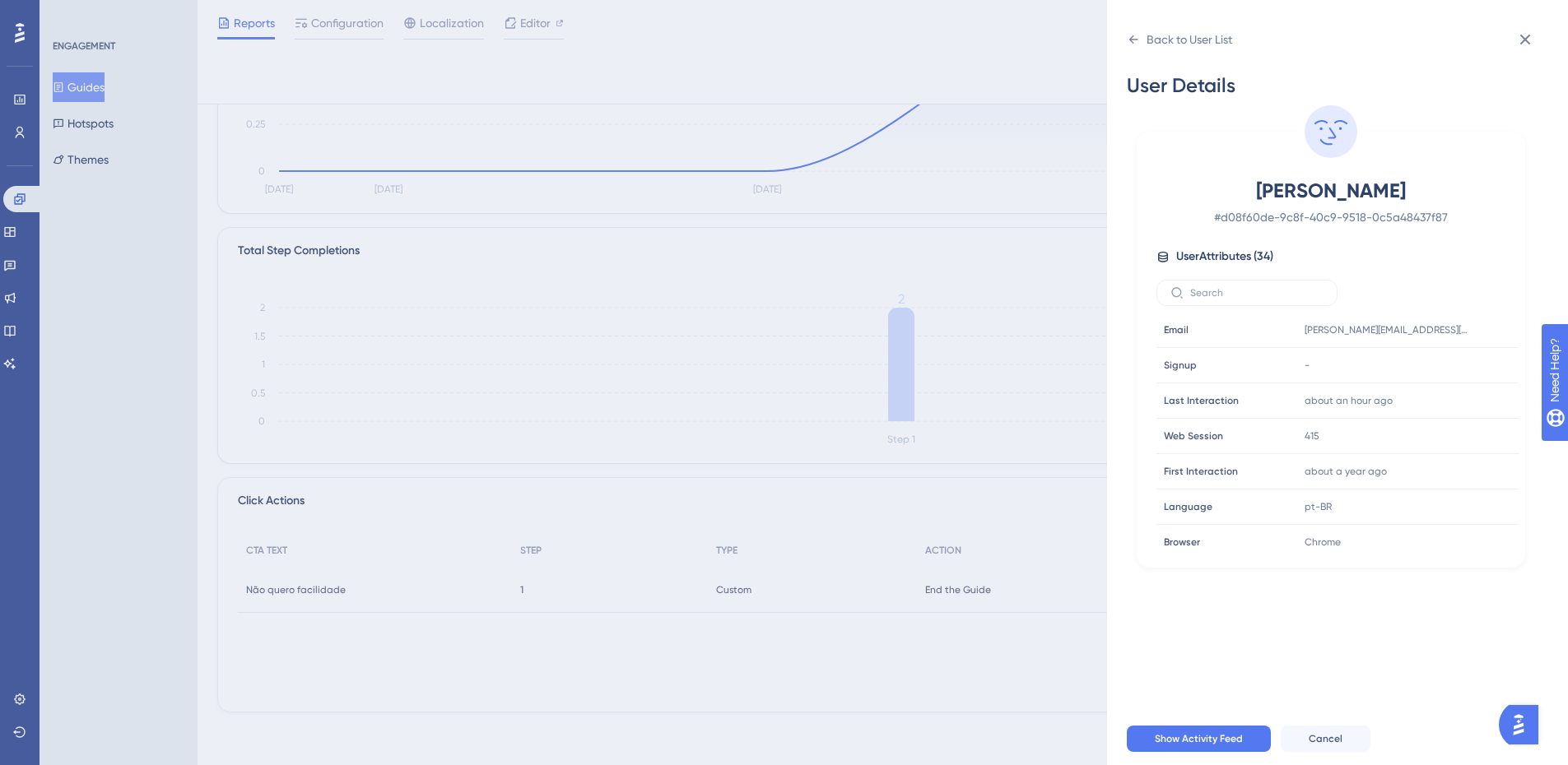
click at [1058, 424] on div "Back to User List User Details [PERSON_NAME] # d08f60de-9c8f-40c9-9518-0c5a4843…" at bounding box center [784, 382] width 1568 height 765
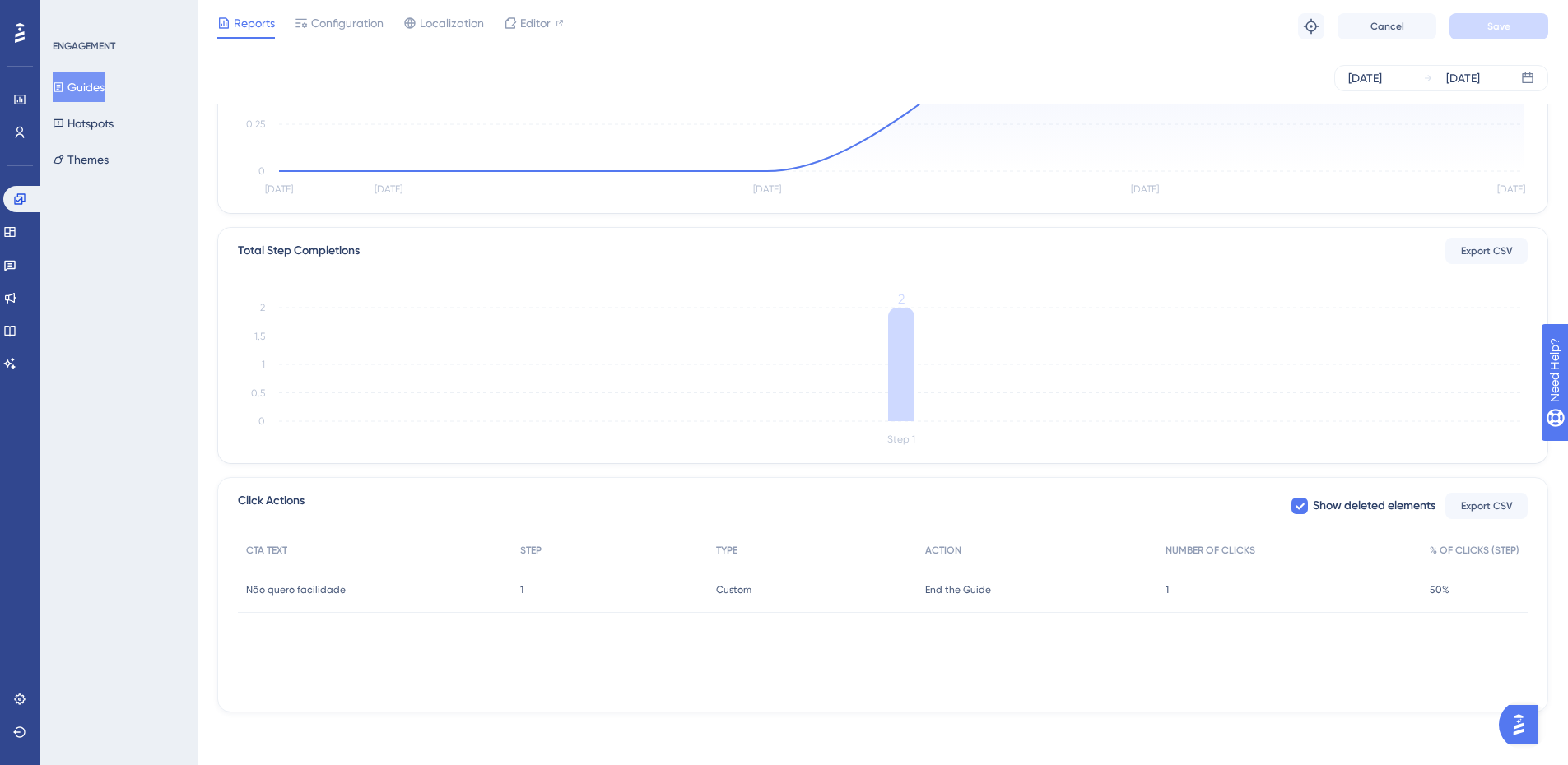
click at [1165, 589] on div "1 1" at bounding box center [1289, 590] width 264 height 46
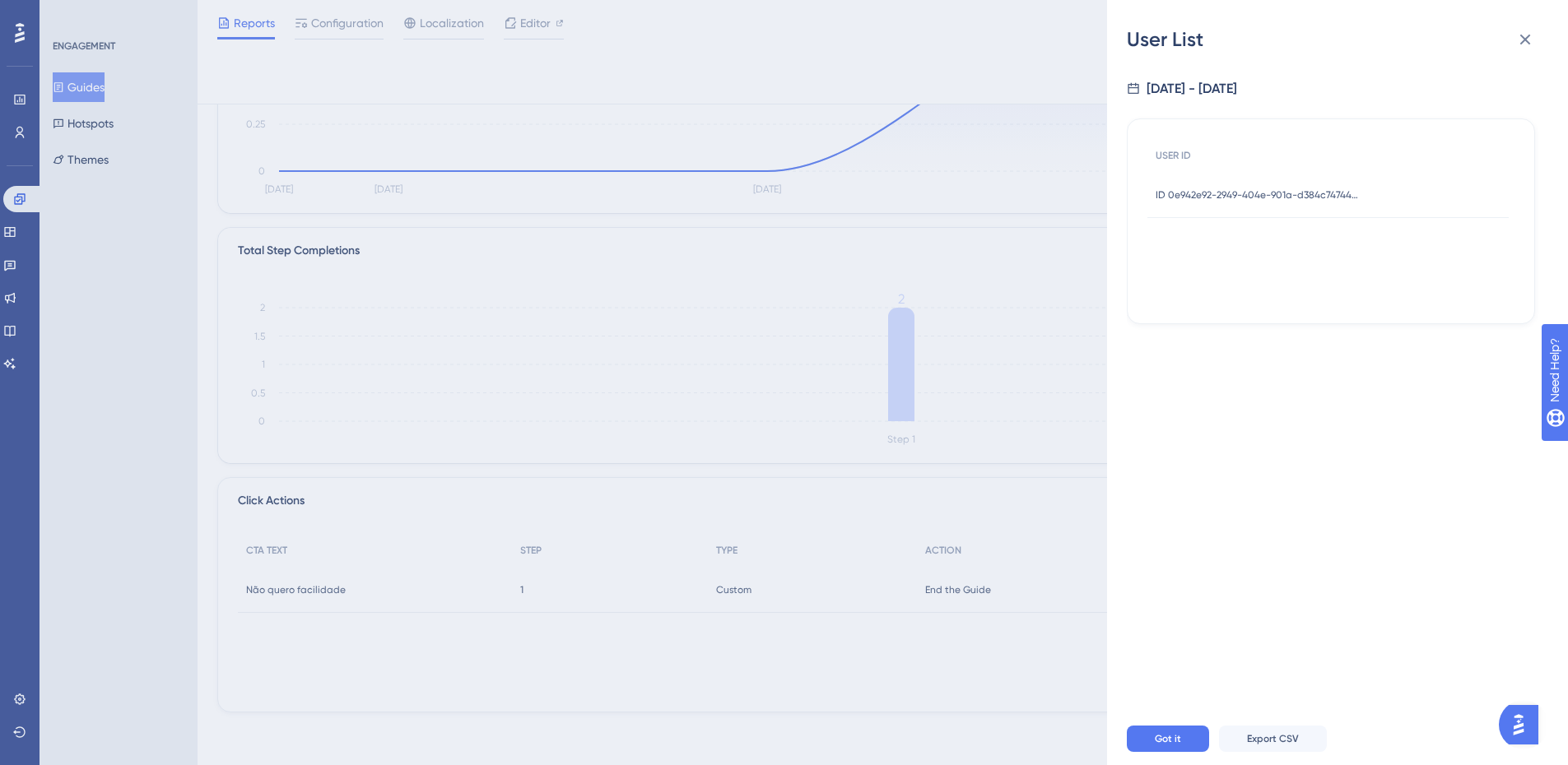
click at [1243, 186] on div "ID 0e942e92-2949-404e-901a-d384c747448a ID 0e942e92-2949-404e-901a-d384c747448a" at bounding box center [1258, 195] width 206 height 46
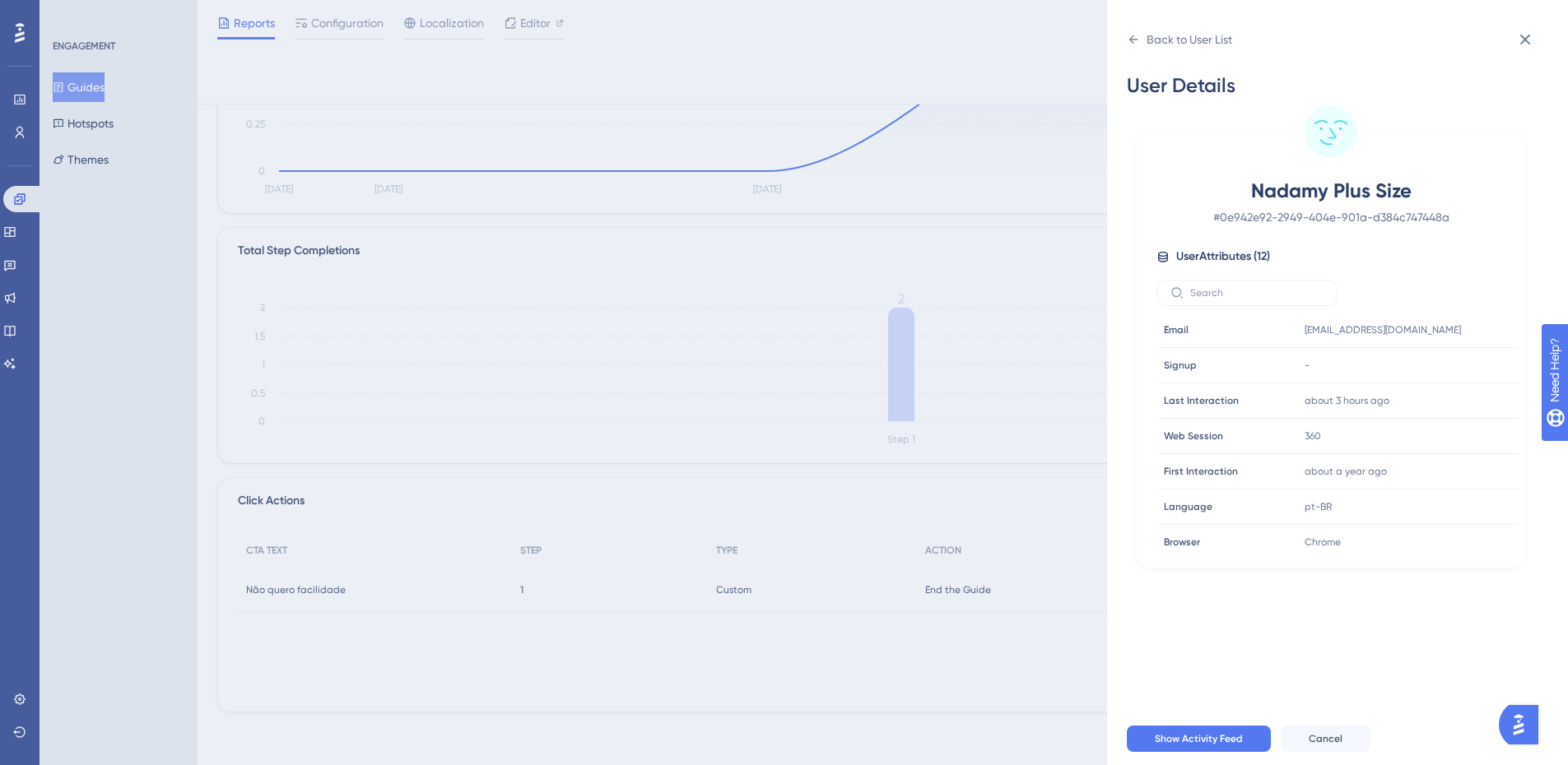
click at [1255, 190] on span "Nadamy Plus Size" at bounding box center [1331, 191] width 290 height 27
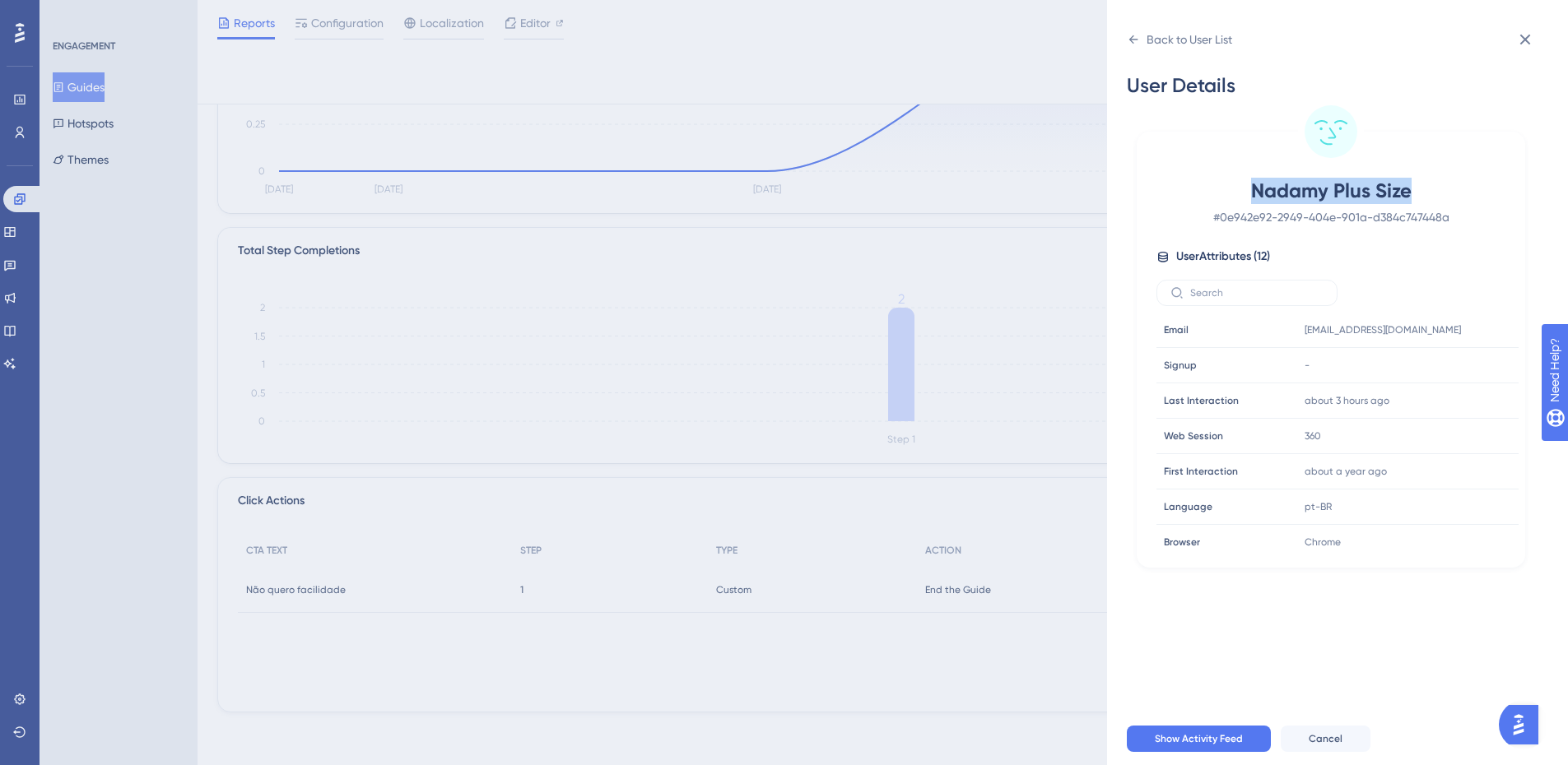
click at [1255, 190] on span "Nadamy Plus Size" at bounding box center [1331, 191] width 290 height 27
click at [1418, 193] on span "Nadamy Plus Size" at bounding box center [1331, 191] width 290 height 27
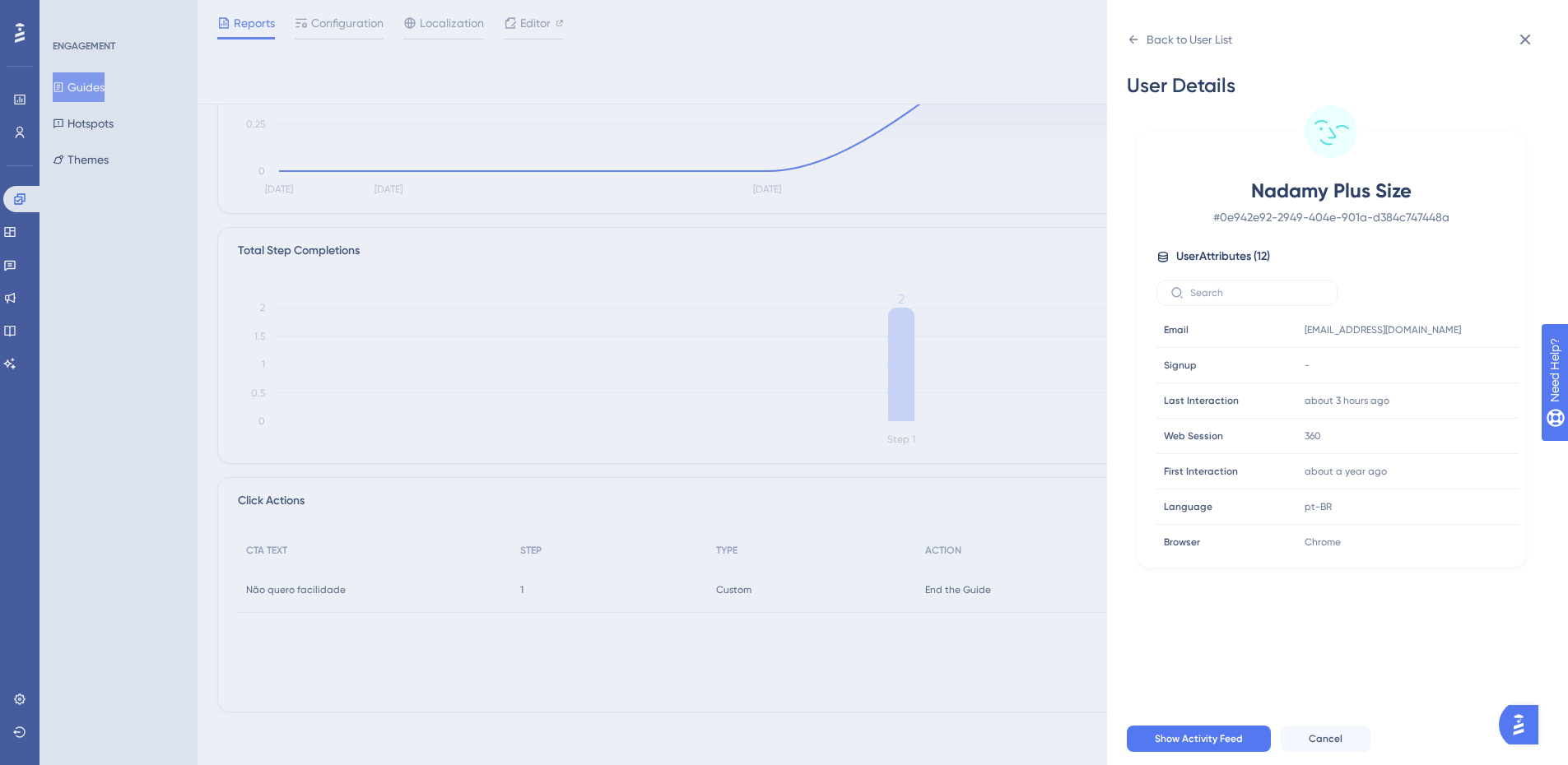
click at [1419, 228] on div "Nadamy Plus Size # 0e942e92-2949-404e-901a-d384c747448a User Attributes ( 12 ) …" at bounding box center [1330, 366] width 375 height 377
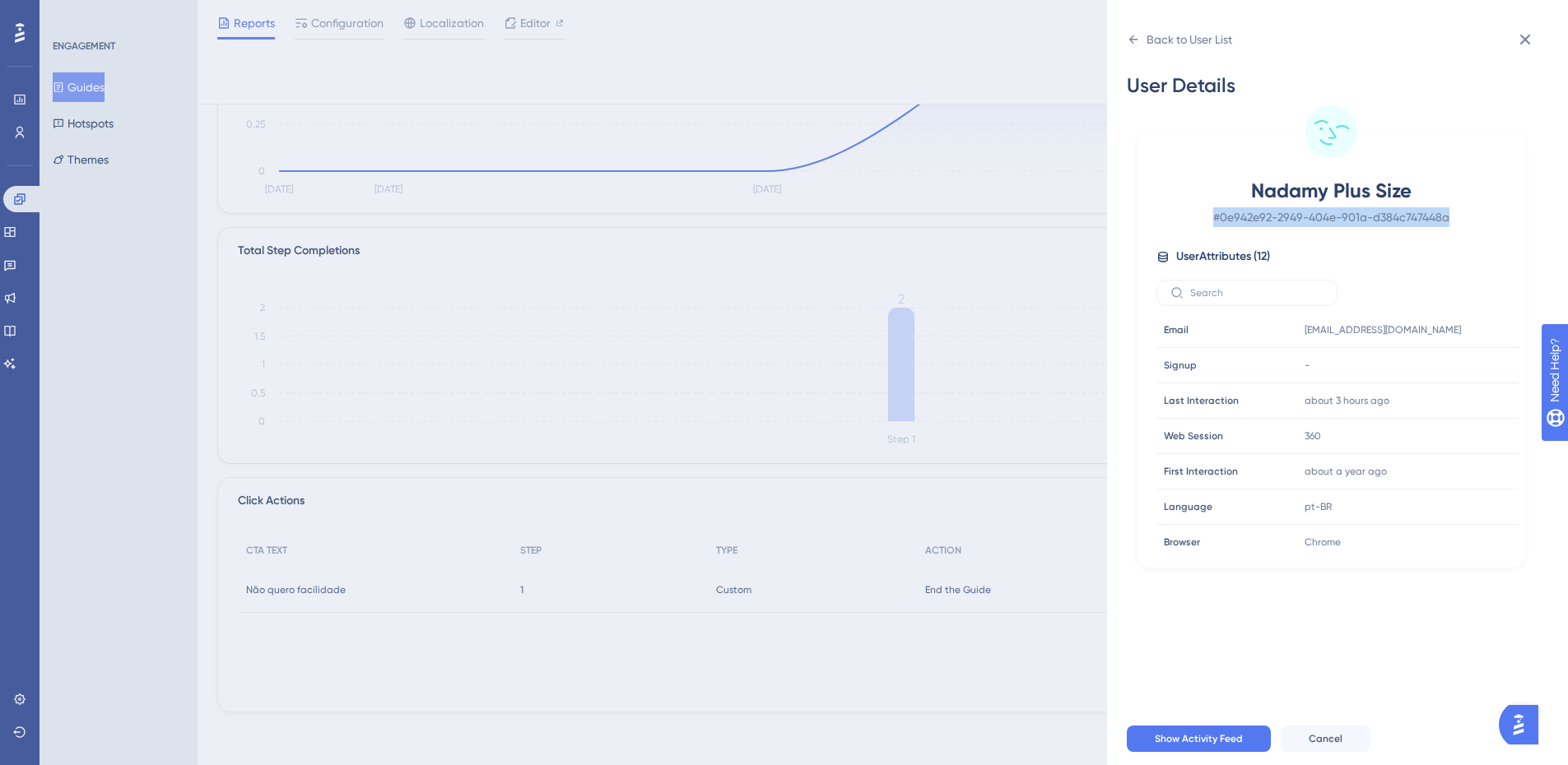
click at [1419, 228] on div "Nadamy Plus Size # 0e942e92-2949-404e-901a-d384c747448a User Attributes ( 12 ) …" at bounding box center [1330, 366] width 375 height 377
click at [1439, 227] on div "Nadamy Plus Size # 0e942e92-2949-404e-901a-d384c747448a User Attributes ( 12 ) …" at bounding box center [1330, 366] width 375 height 377
click at [1443, 324] on div at bounding box center [1456, 330] width 27 height 27
click at [1450, 326] on icon at bounding box center [1455, 330] width 13 height 14
click at [1029, 200] on div "Back to User List User Details Nadamy Plus Size # 0e942e92-2949-404e-901a-d384c…" at bounding box center [784, 382] width 1568 height 765
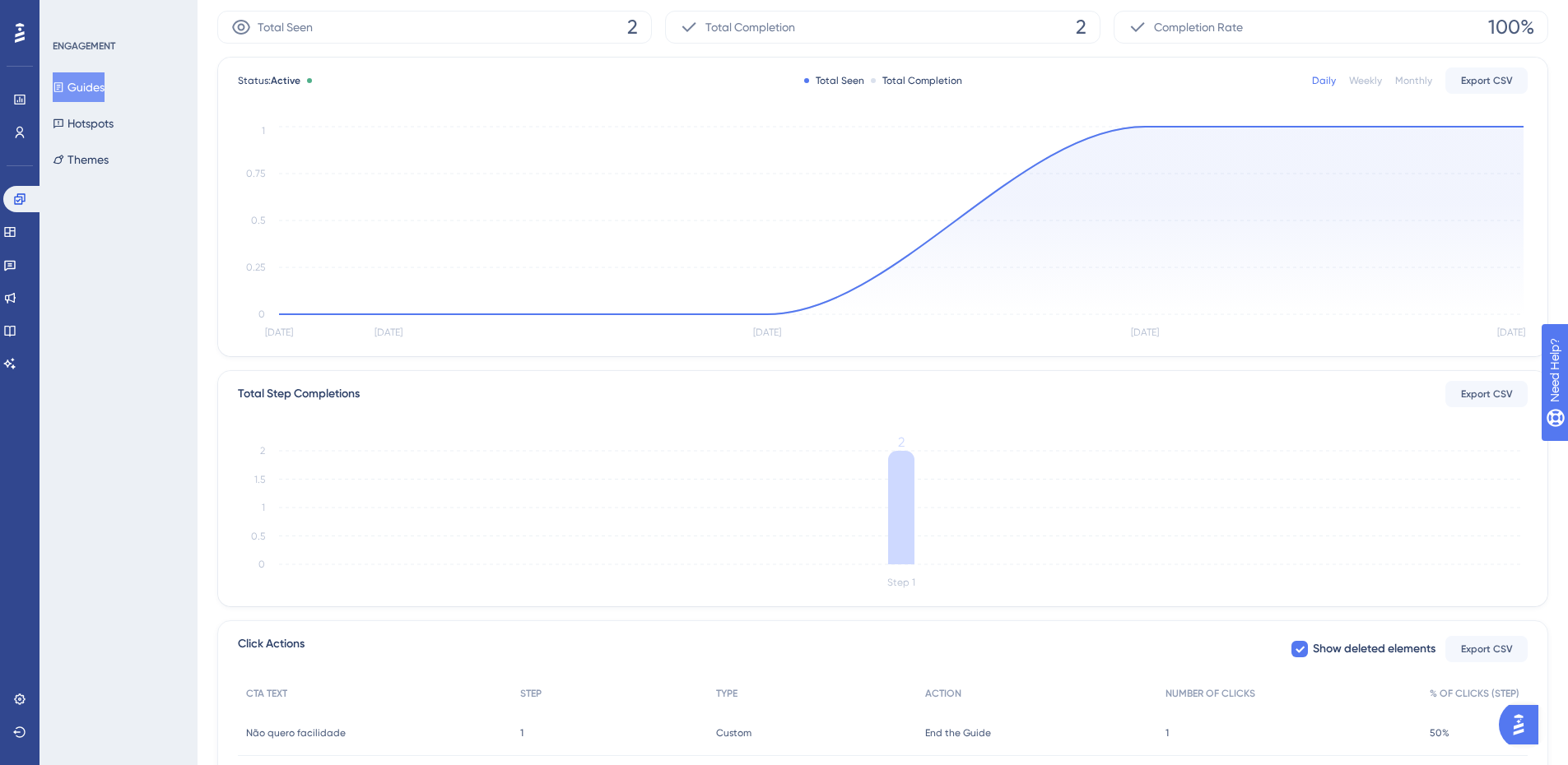
scroll to position [0, 0]
